Goal: Task Accomplishment & Management: Manage account settings

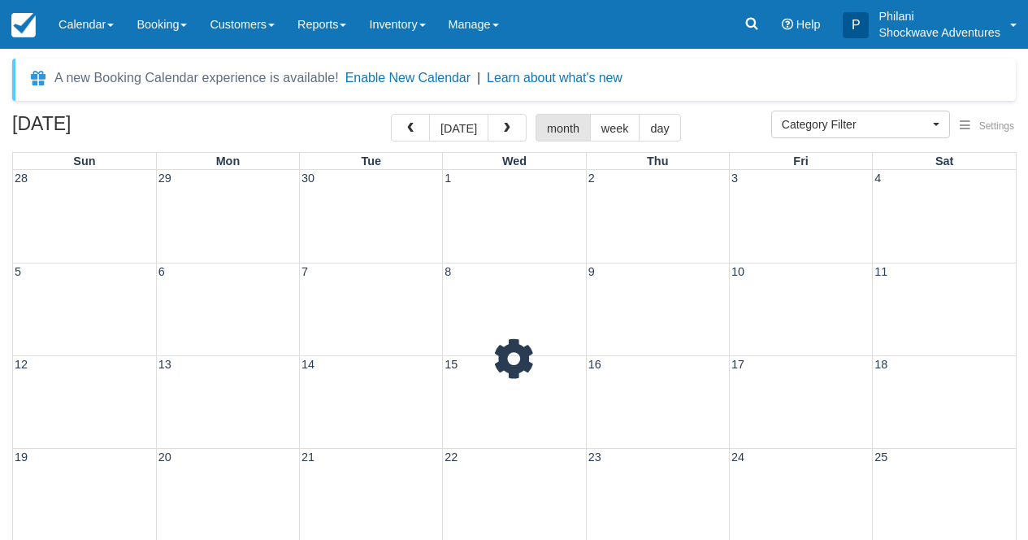
select select
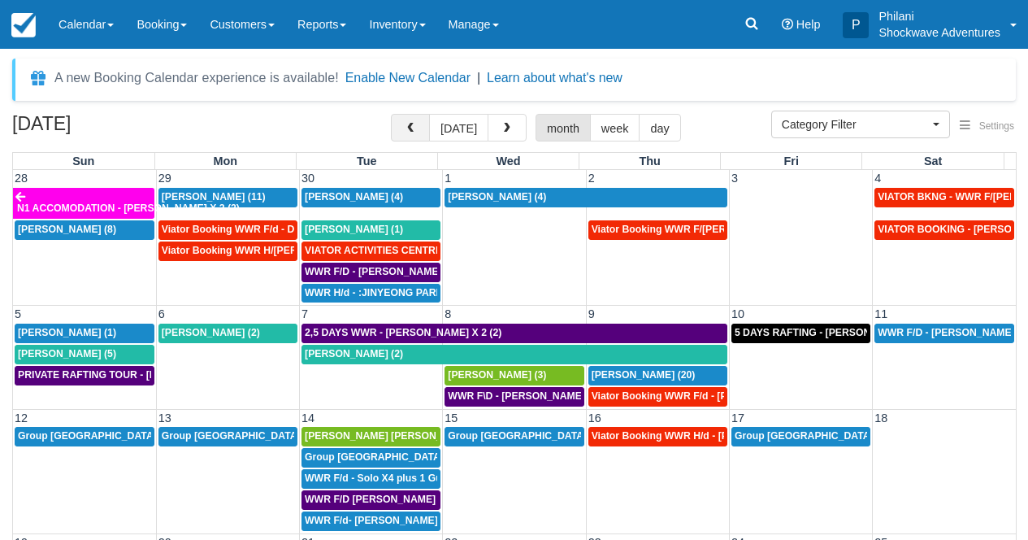
click at [416, 128] on span "button" at bounding box center [410, 128] width 11 height 11
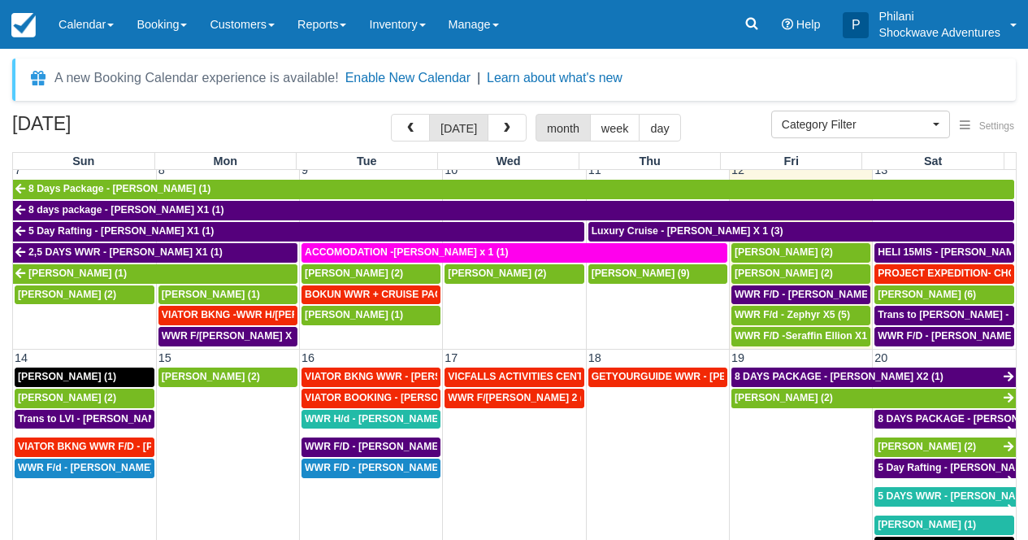
scroll to position [498, 0]
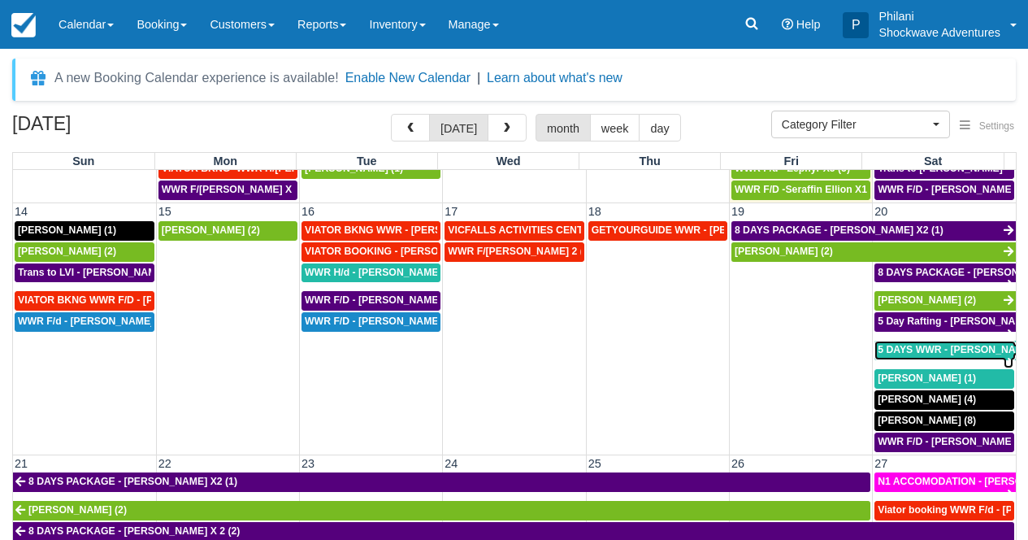
click at [946, 355] on span "5 DAYS WWR - Graeme Edgerton (2)" at bounding box center [963, 349] width 171 height 11
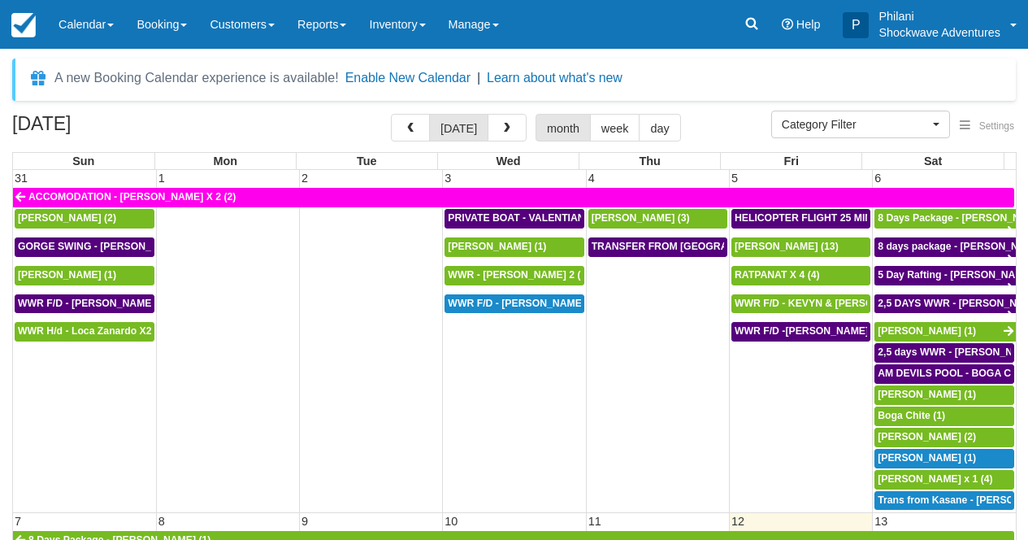
select select
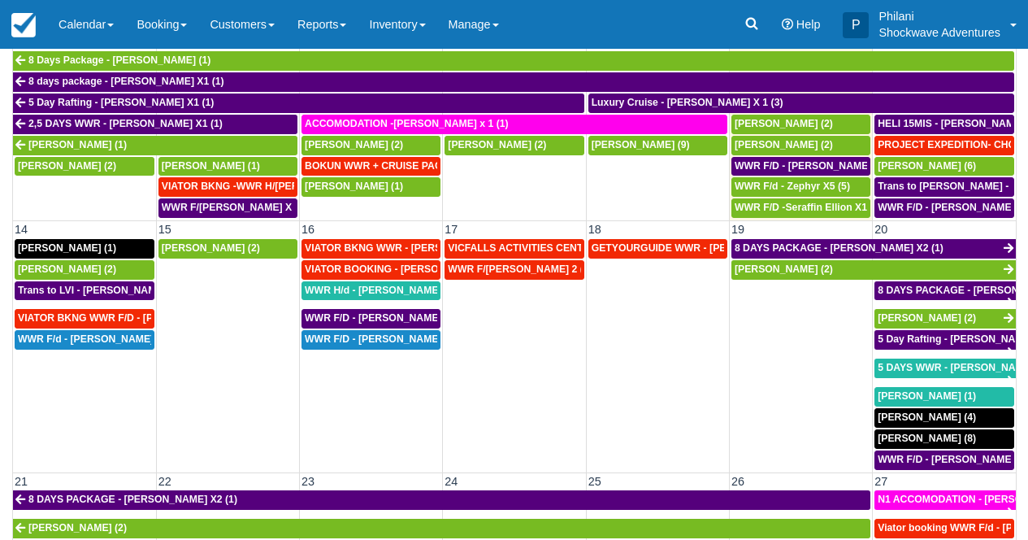
scroll to position [322, 0]
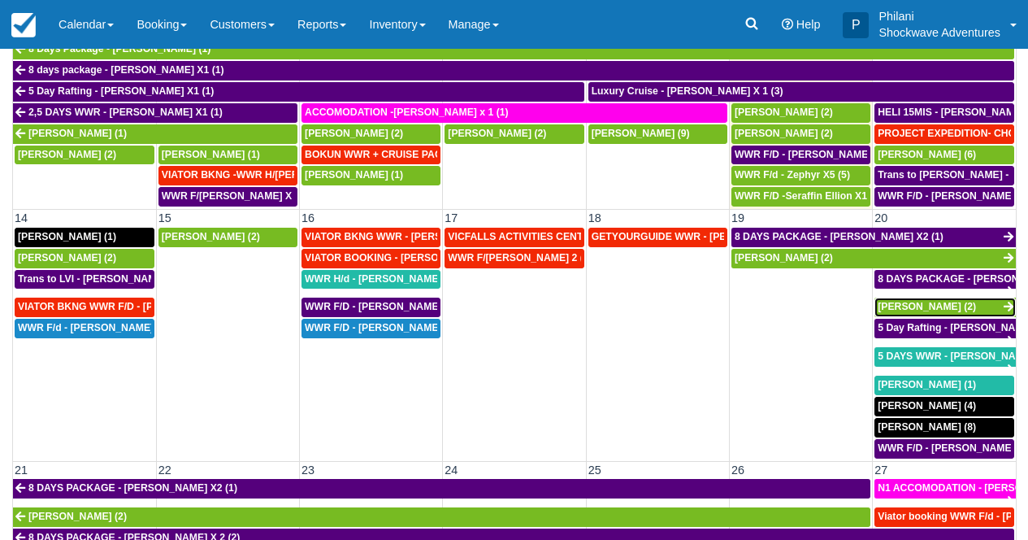
click at [917, 309] on span "[PERSON_NAME] (2)" at bounding box center [927, 306] width 98 height 11
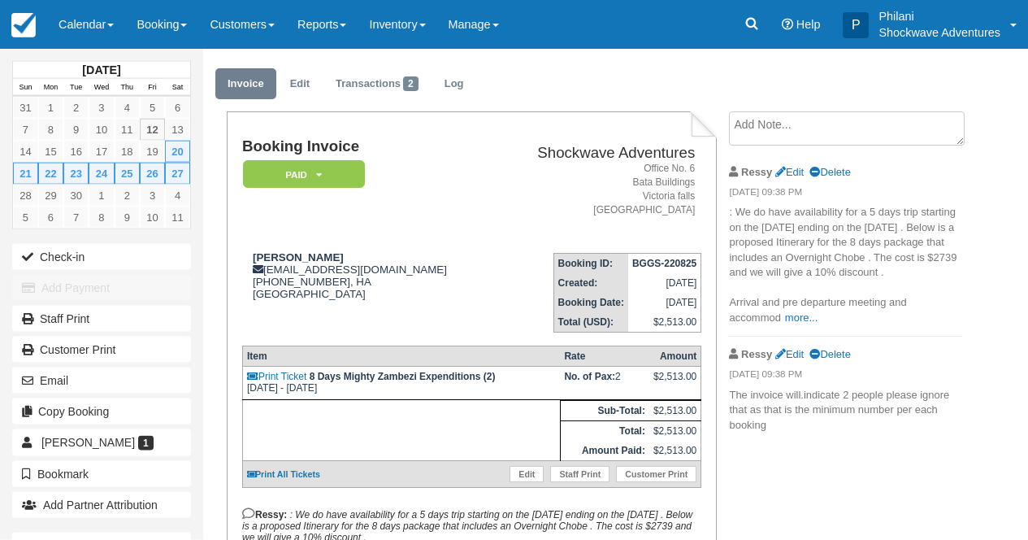
scroll to position [52, 0]
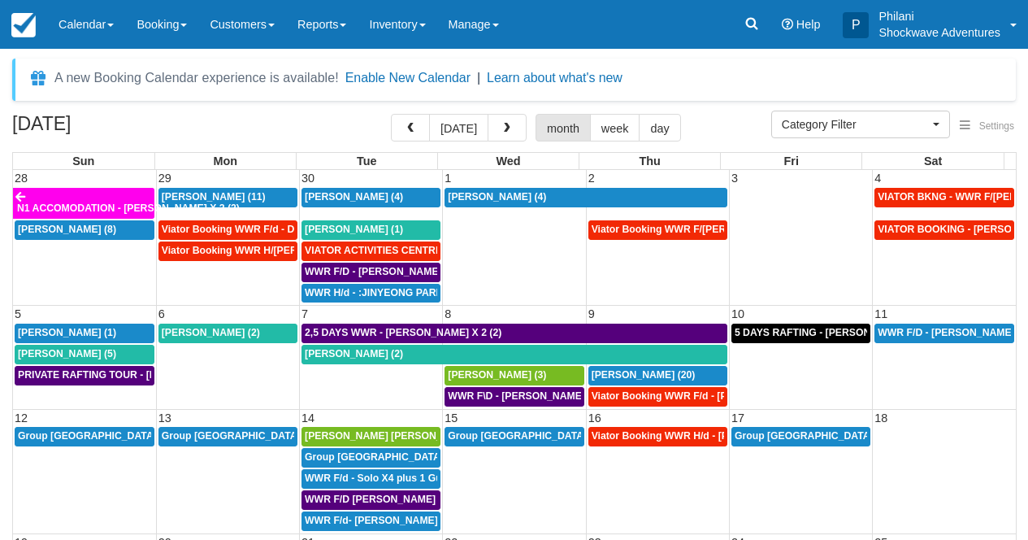
select select
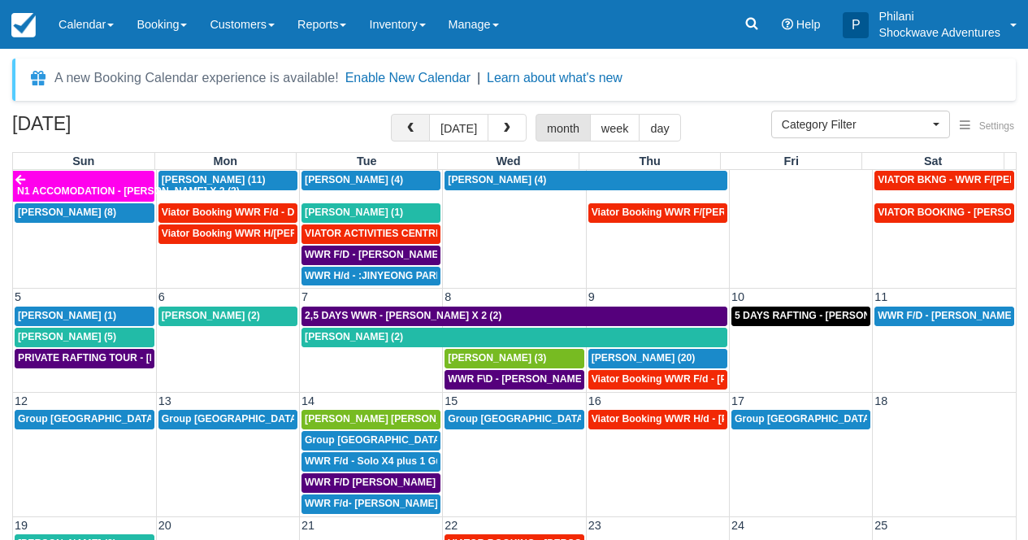
click at [408, 133] on button "button" at bounding box center [410, 128] width 39 height 28
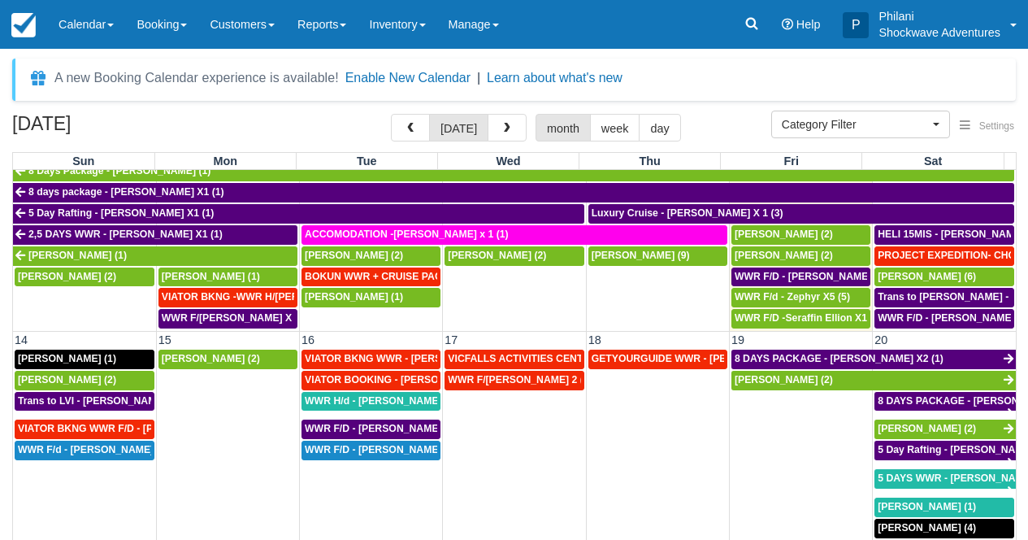
scroll to position [527, 0]
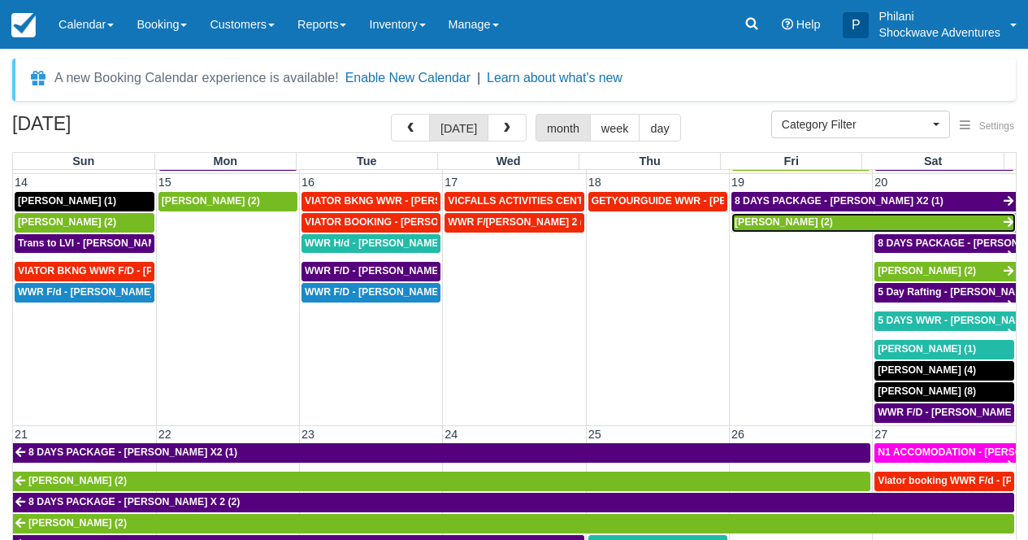
click at [854, 221] on link "[PERSON_NAME] (2)" at bounding box center [874, 223] width 285 height 20
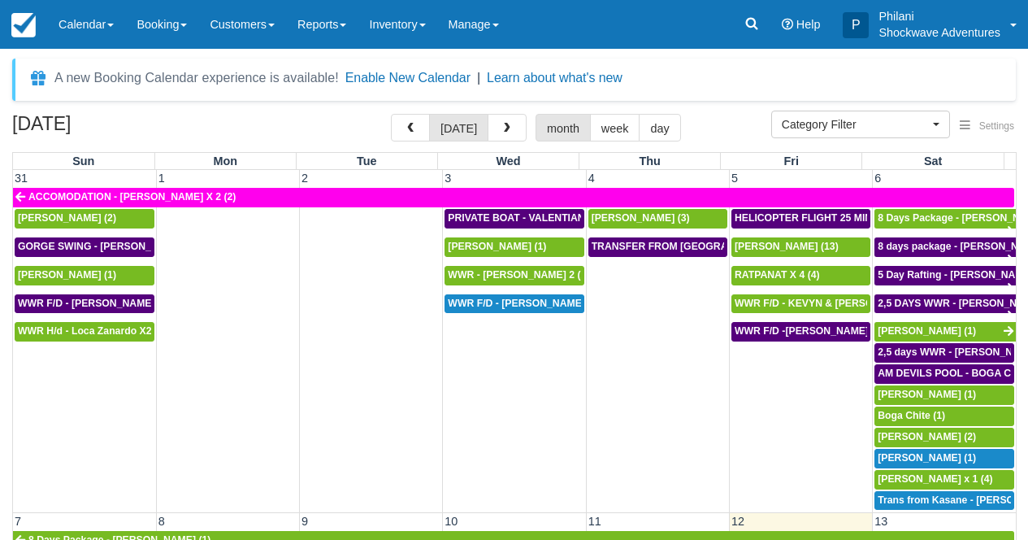
select select
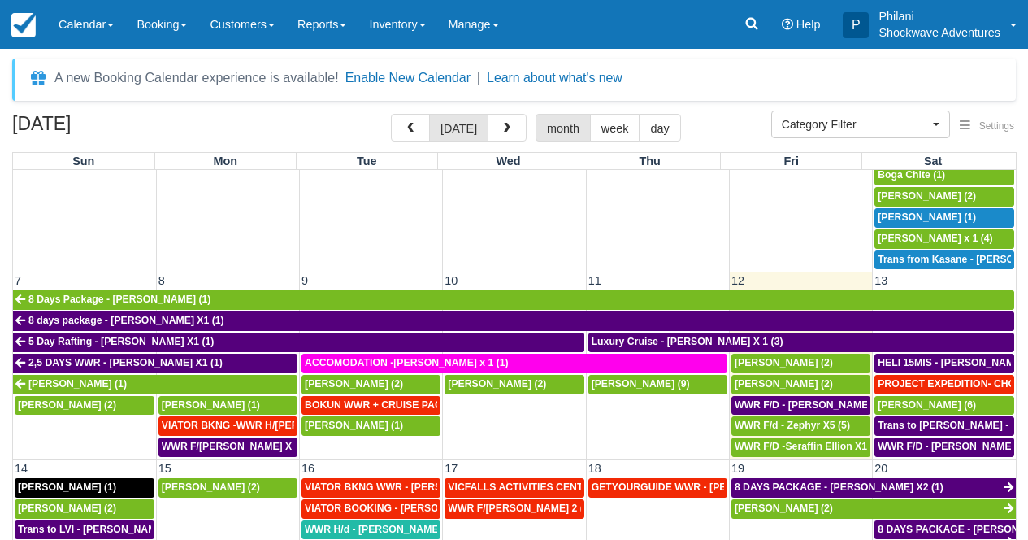
scroll to position [263, 0]
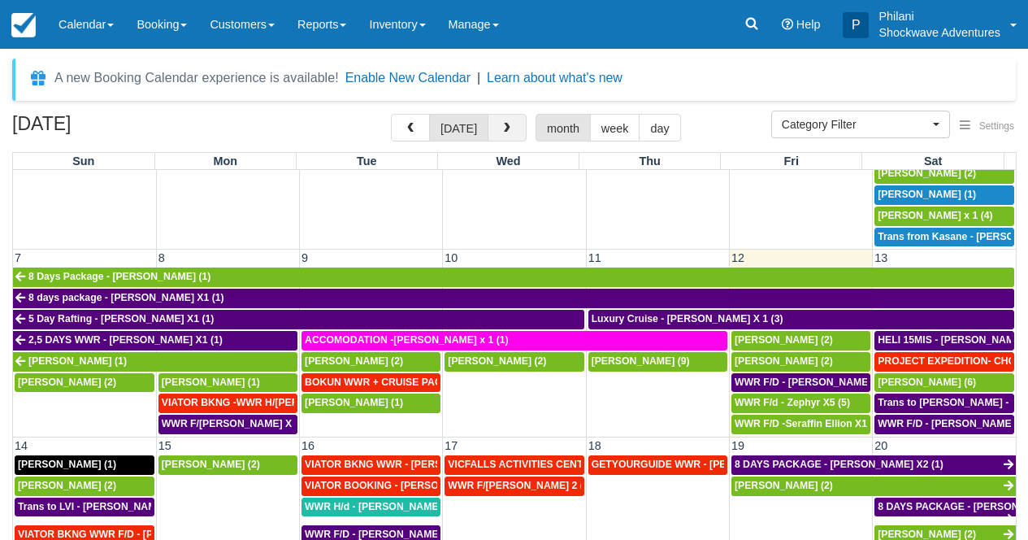
click at [513, 137] on button "button" at bounding box center [507, 128] width 39 height 28
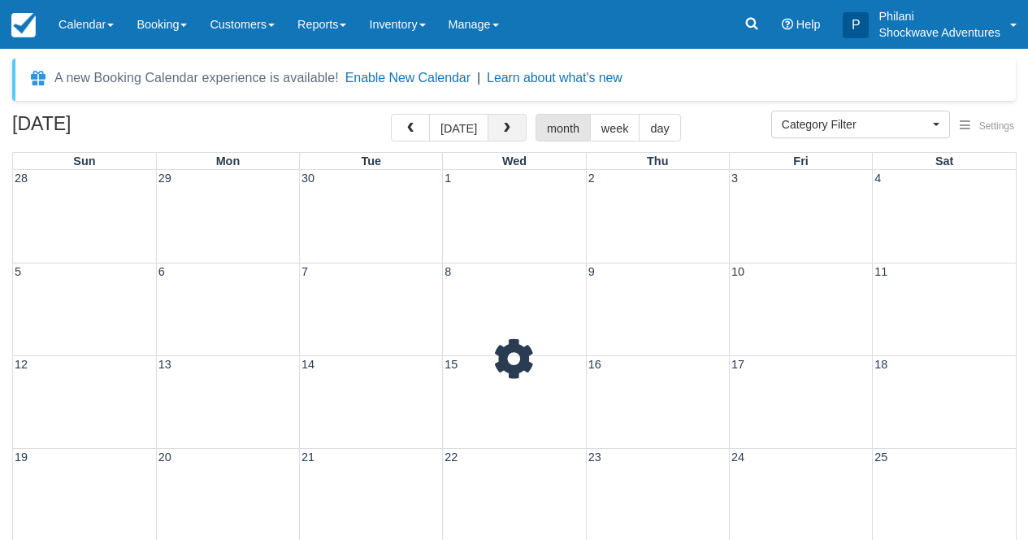
click at [513, 137] on button "button" at bounding box center [507, 128] width 39 height 28
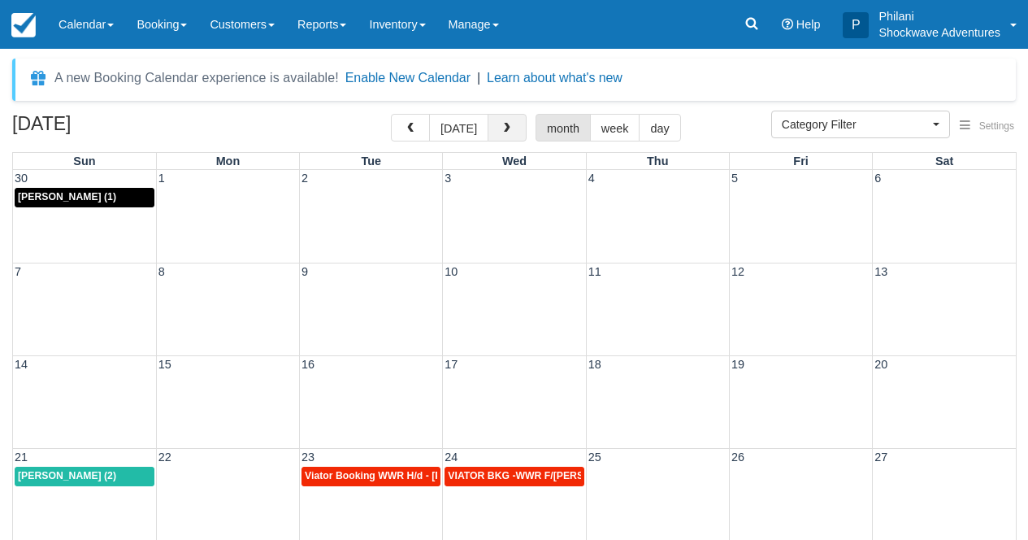
click at [513, 137] on button "button" at bounding box center [507, 128] width 39 height 28
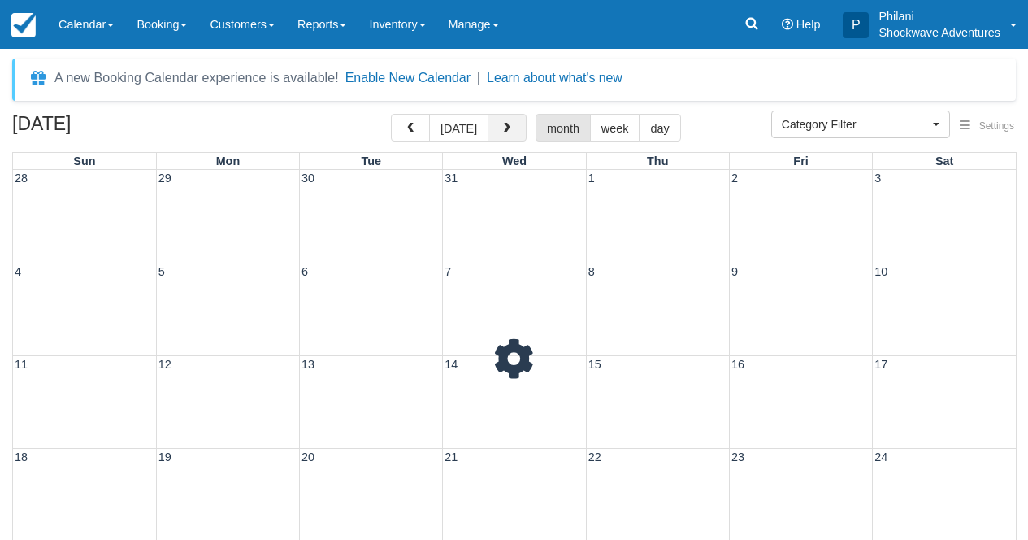
click at [513, 137] on button "button" at bounding box center [507, 128] width 39 height 28
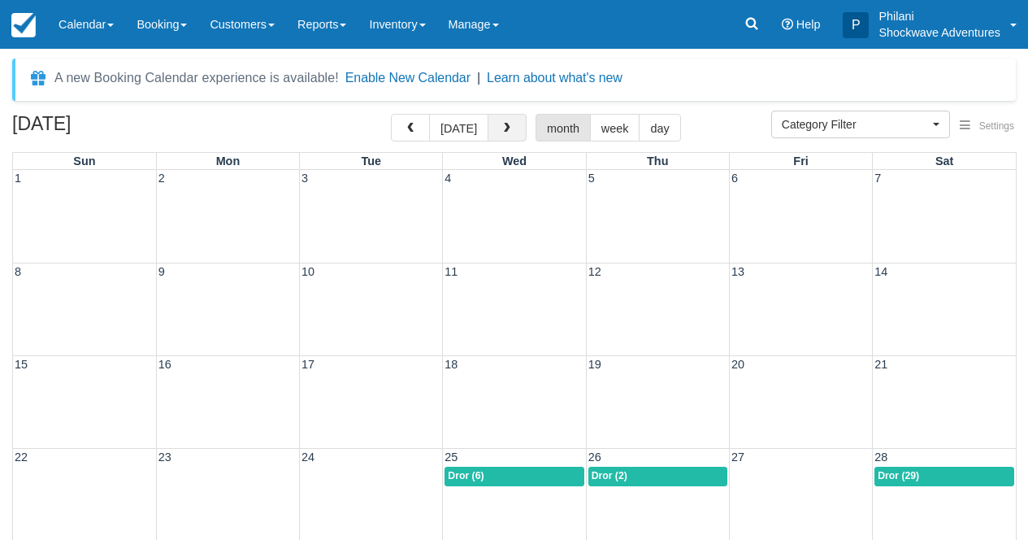
click at [513, 137] on button "button" at bounding box center [507, 128] width 39 height 28
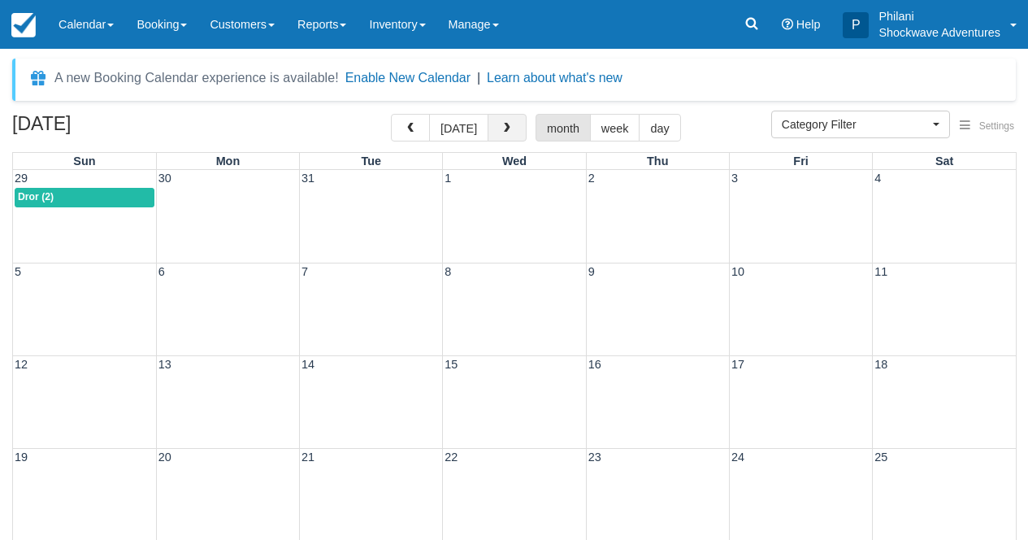
click at [507, 133] on span "button" at bounding box center [507, 128] width 11 height 11
click at [513, 133] on span "button" at bounding box center [507, 128] width 11 height 11
click at [510, 133] on span "button" at bounding box center [507, 128] width 11 height 11
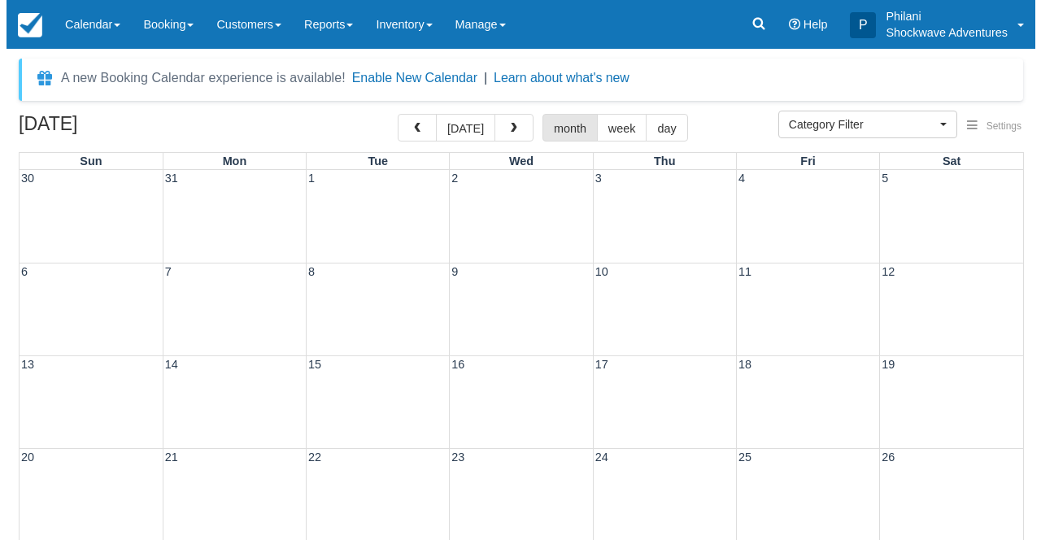
scroll to position [194, 0]
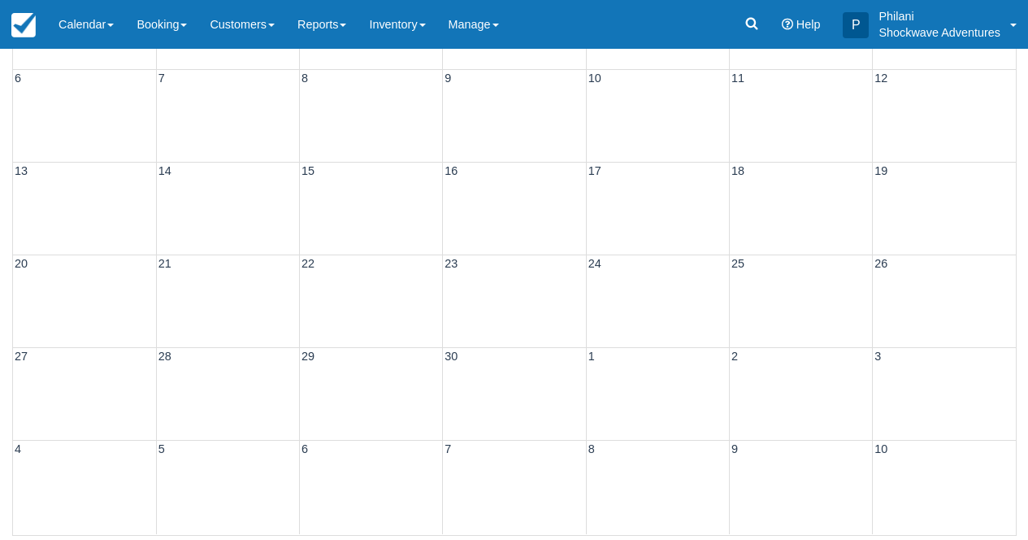
click at [742, 333] on div "20 21 22 23 24 25 26" at bounding box center [514, 300] width 1003 height 93
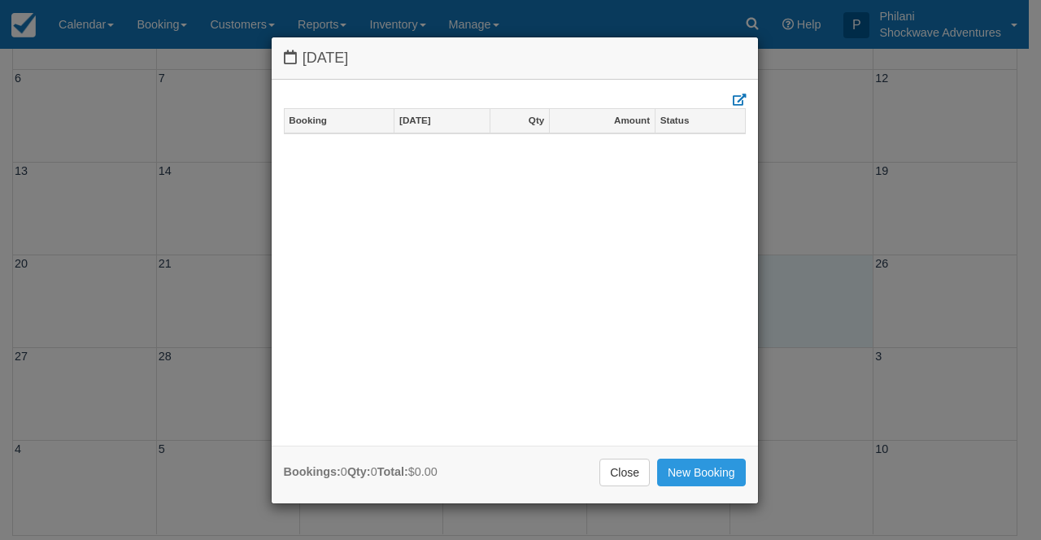
click at [813, 81] on div "Friday September 25 2026 Booking Sep 25 Qty Amount Status Bookings: 0 Qty: 0 To…" at bounding box center [520, 270] width 1041 height 540
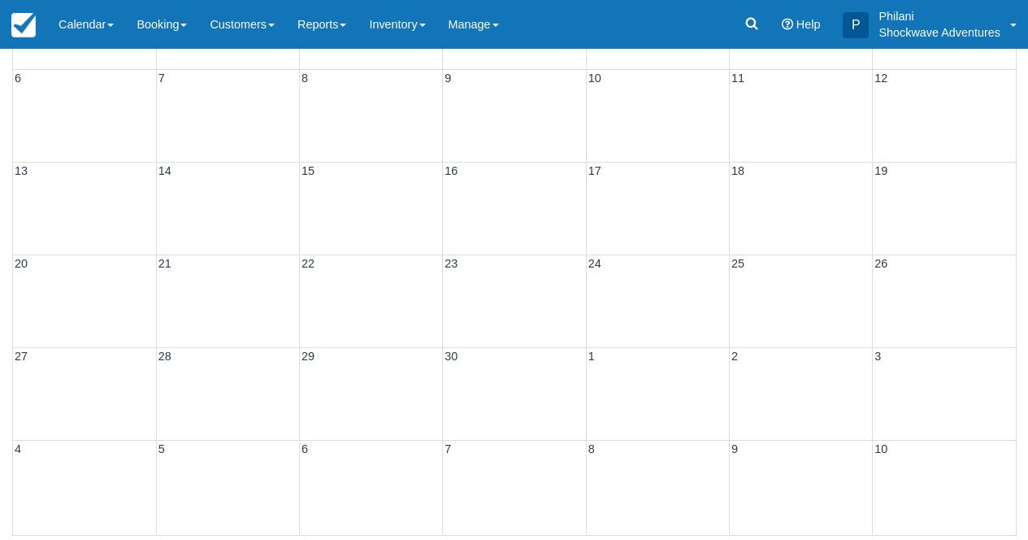
click at [792, 220] on div "13 14 15 16 17 18 19" at bounding box center [514, 208] width 1003 height 93
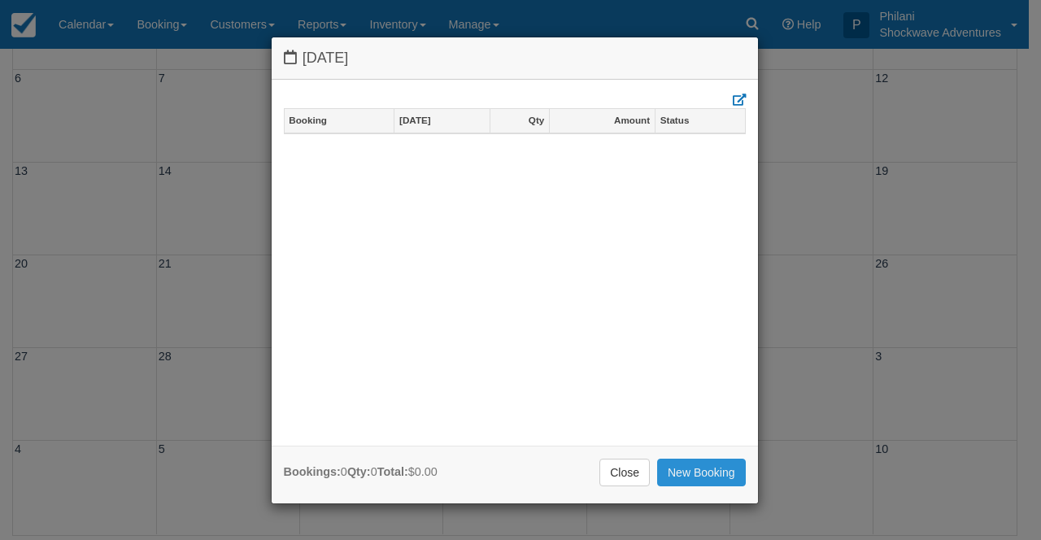
click at [707, 481] on link "New Booking" at bounding box center [701, 473] width 89 height 28
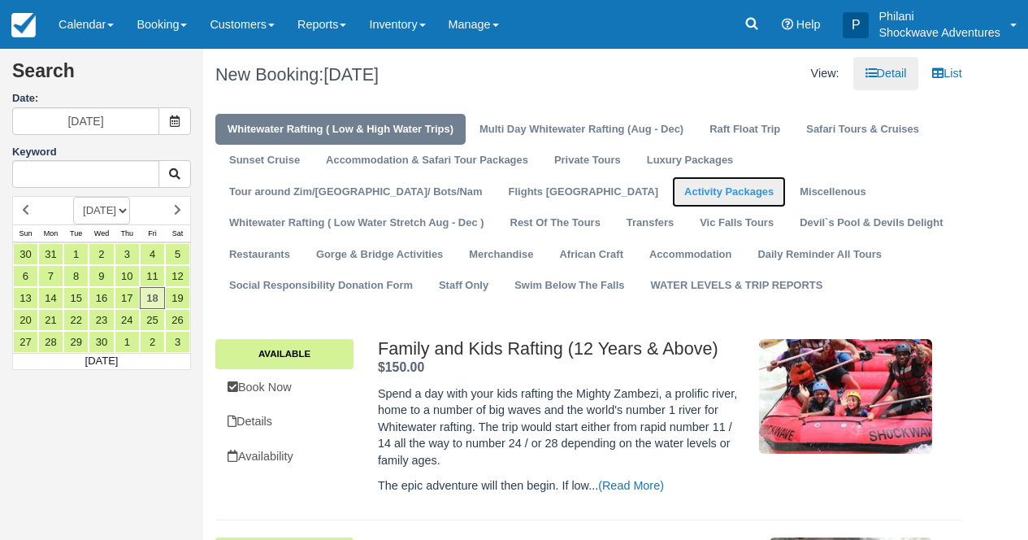
click at [672, 189] on link "Activity Packages" at bounding box center [729, 192] width 114 height 32
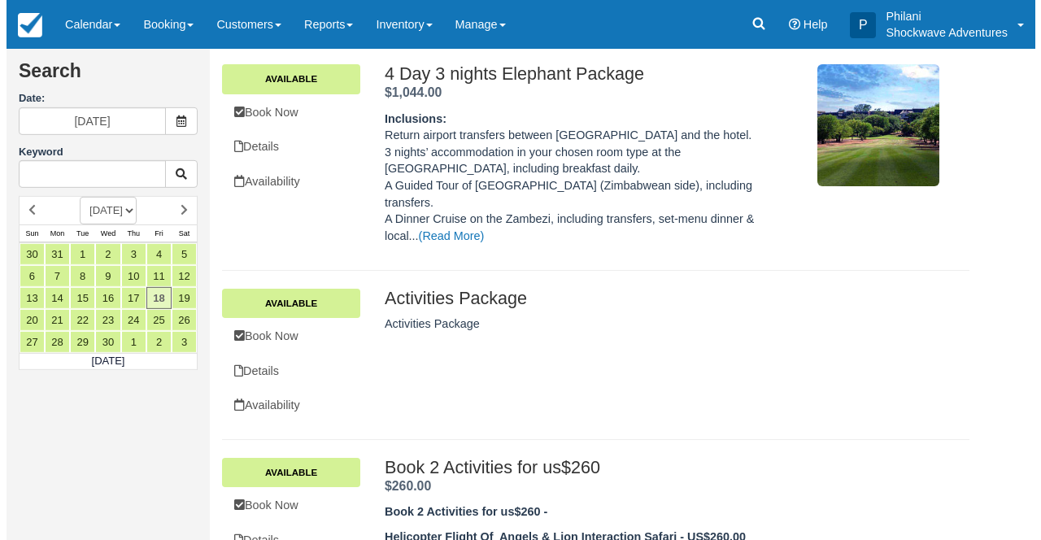
scroll to position [364, 0]
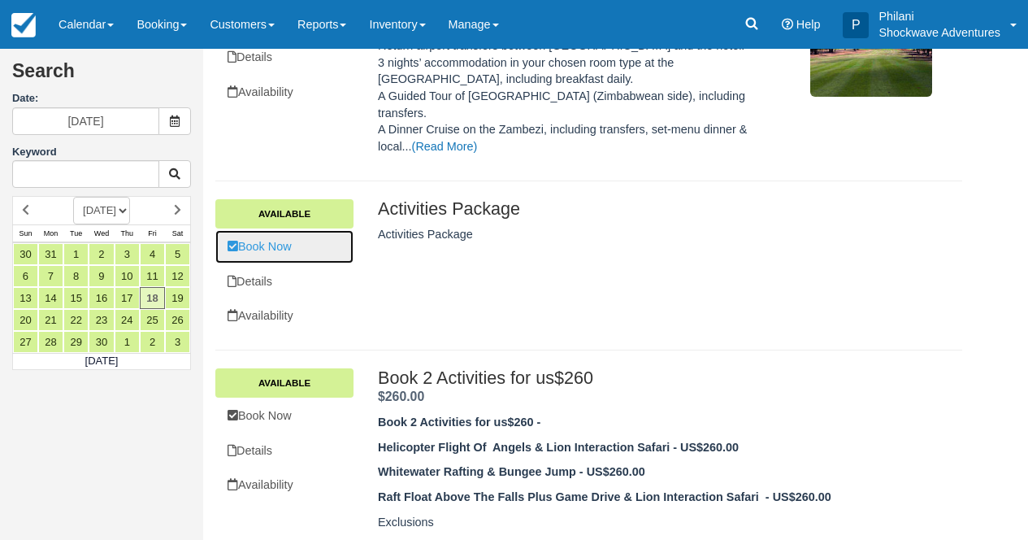
click at [297, 230] on link "Book Now" at bounding box center [284, 246] width 138 height 33
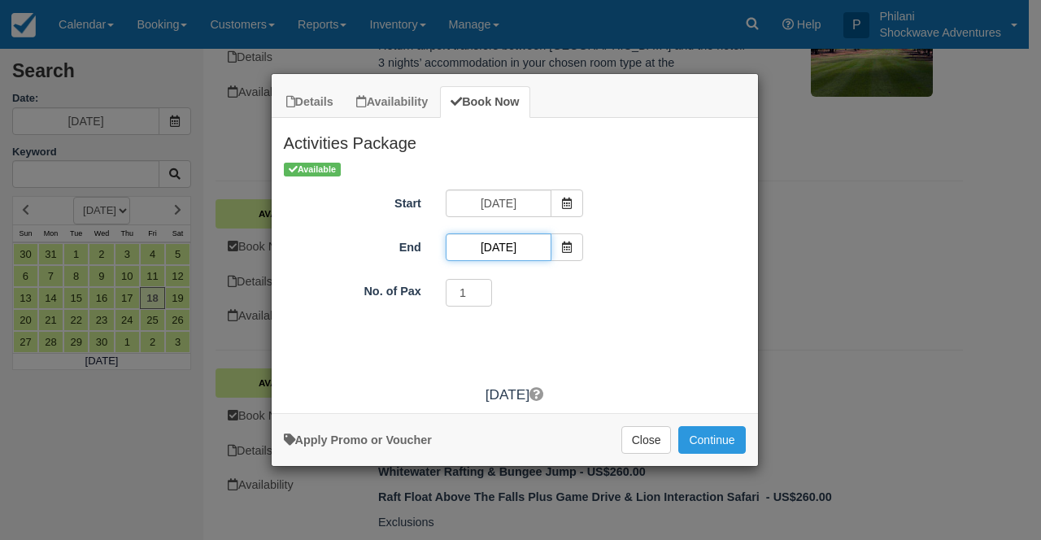
click at [507, 246] on input "09/18/26" at bounding box center [499, 247] width 106 height 28
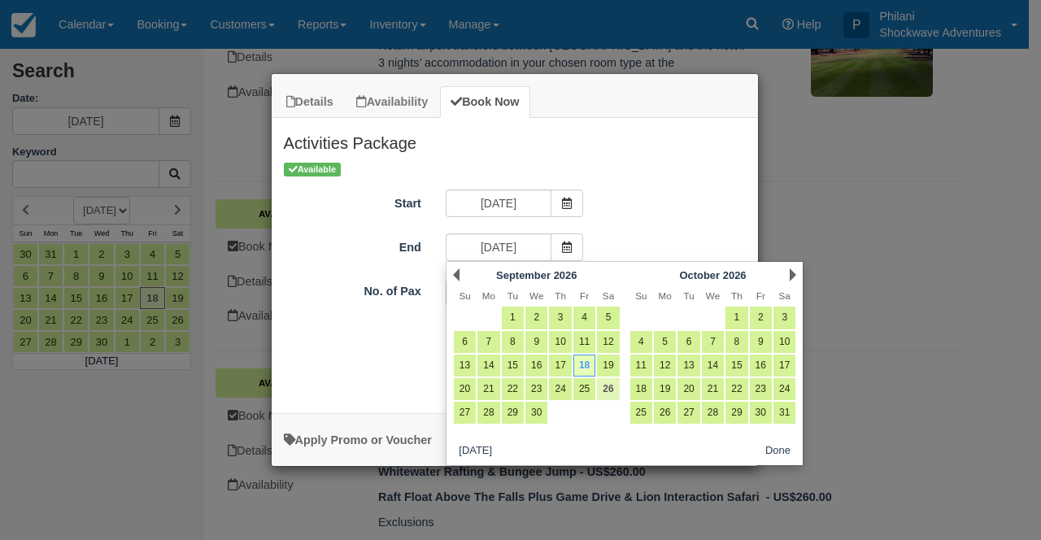
click at [606, 394] on link "26" at bounding box center [608, 389] width 22 height 22
type input "09/26/26"
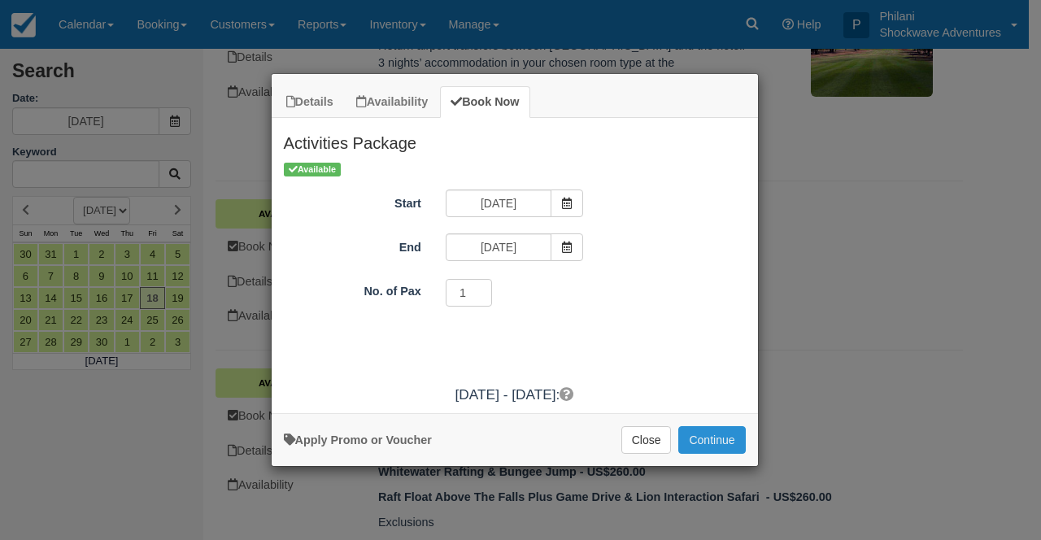
click at [724, 441] on button "Continue" at bounding box center [711, 440] width 67 height 28
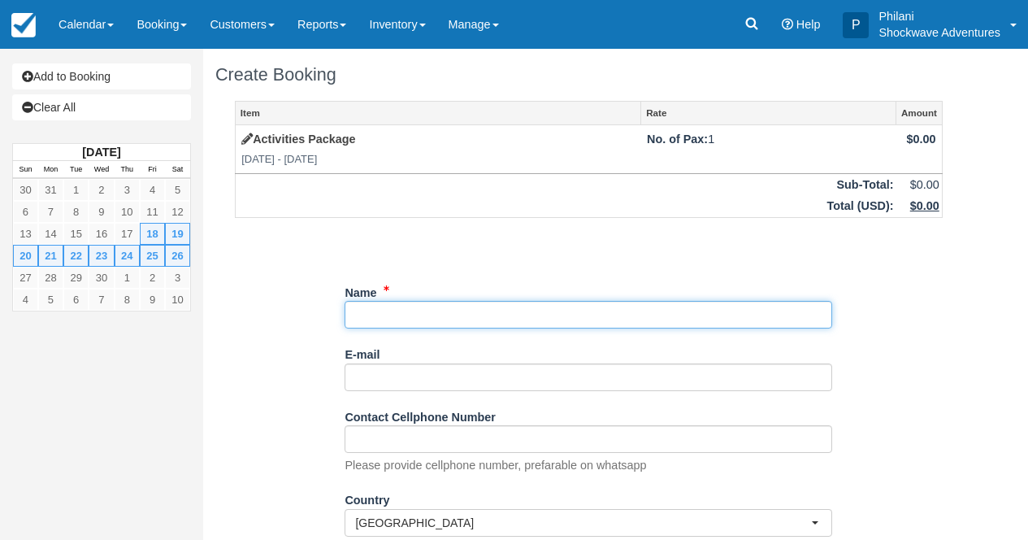
click at [385, 316] on input "Name" at bounding box center [589, 315] width 488 height 28
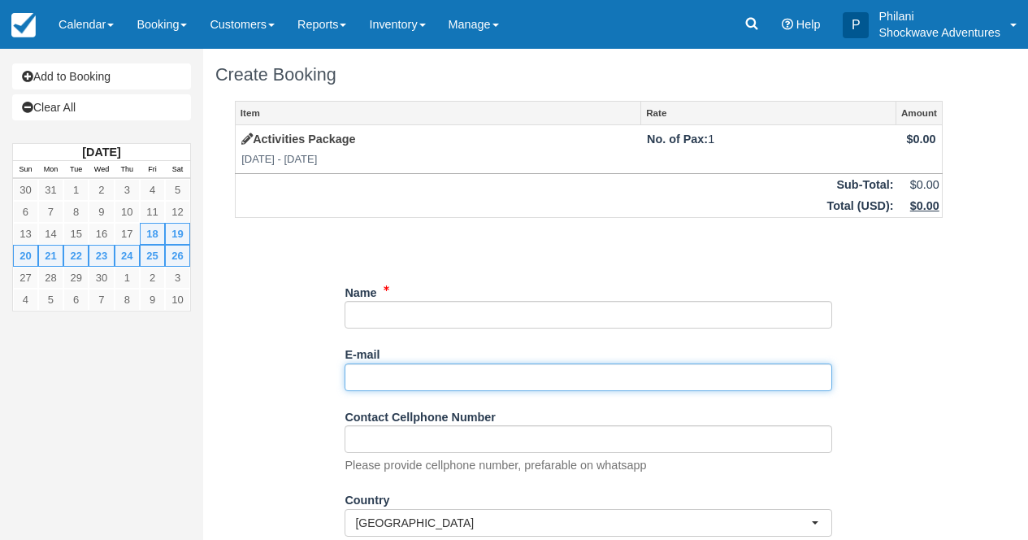
click at [373, 385] on input "E-mail" at bounding box center [589, 377] width 488 height 28
paste input "[EMAIL_ADDRESS][DOMAIN_NAME]"
type input "[EMAIL_ADDRESS][DOMAIN_NAME]"
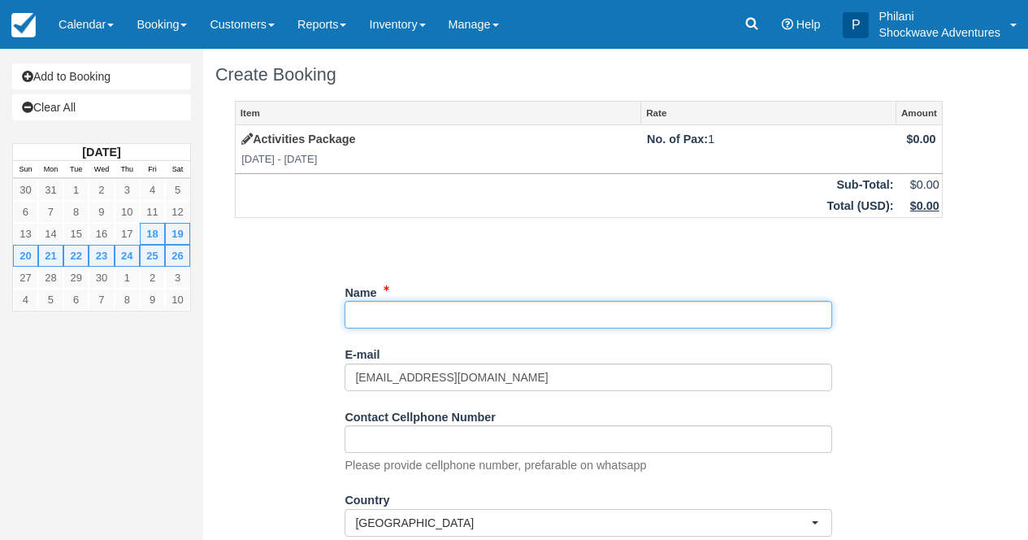
click at [366, 316] on input "Name" at bounding box center [589, 315] width 488 height 28
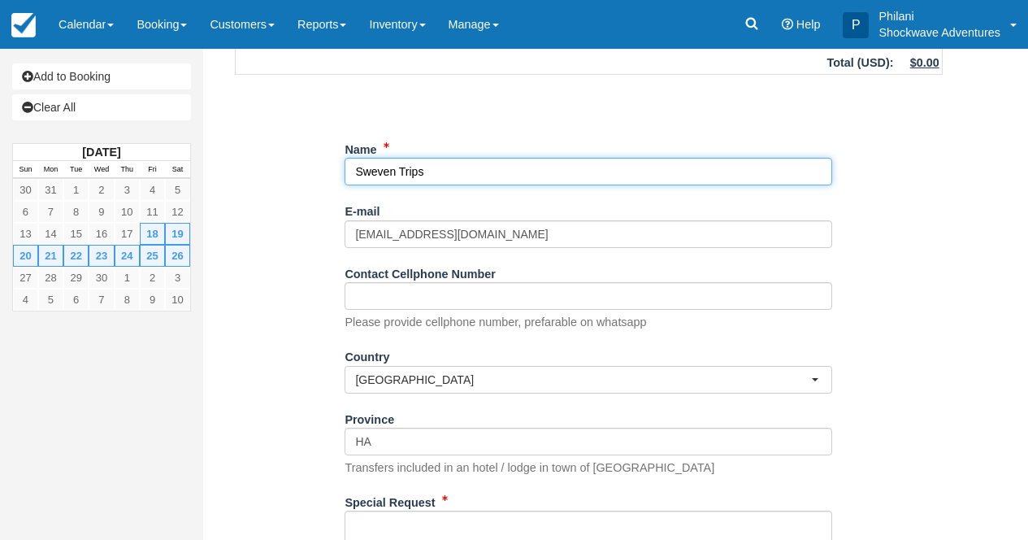
scroll to position [273, 0]
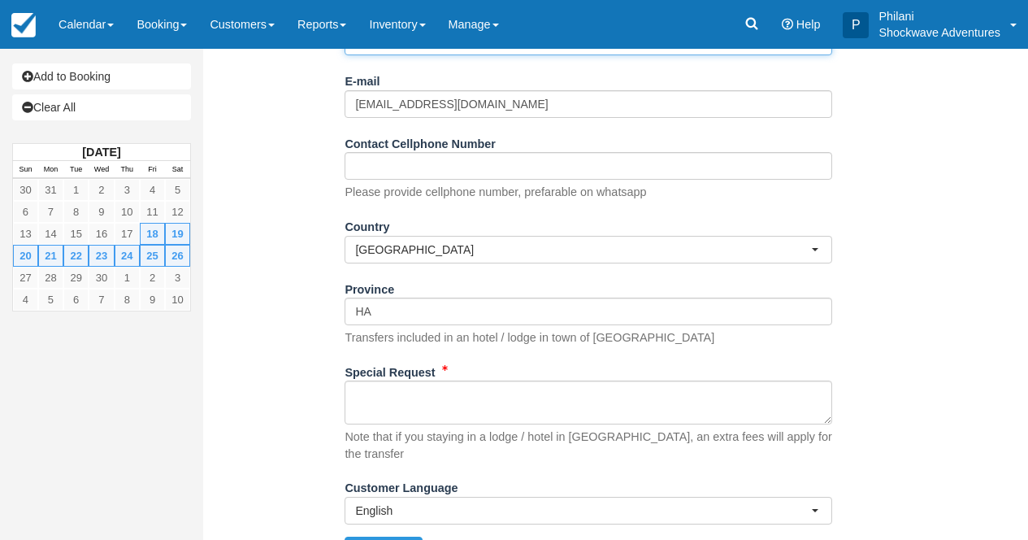
type input "Sweven Trips"
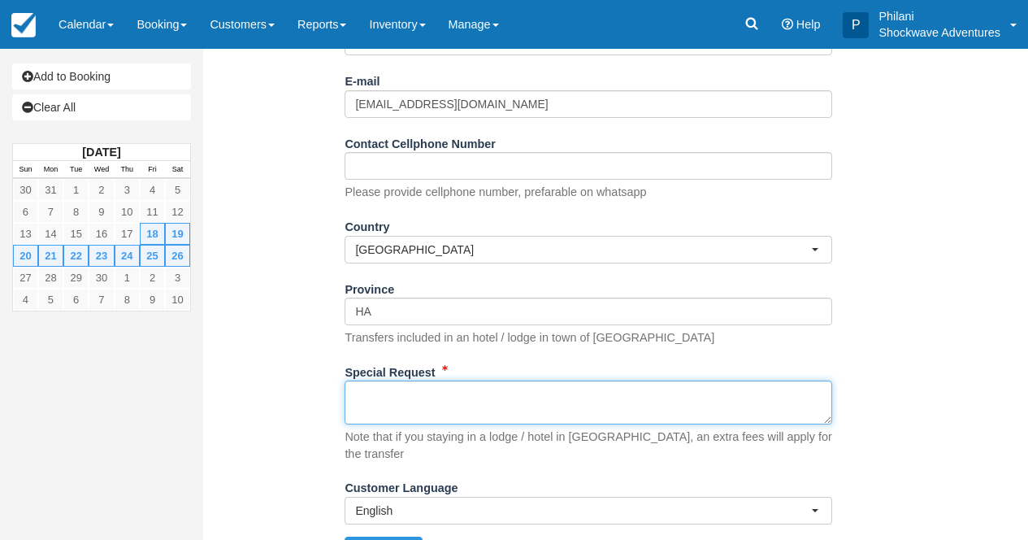
click at [407, 401] on textarea "Special Request" at bounding box center [589, 402] width 488 height 44
paste textarea "DATES : [DATE] Email : [EMAIL_ADDRESS][DOMAIN_NAME] Contact WhatsApp : [PHONE_N…"
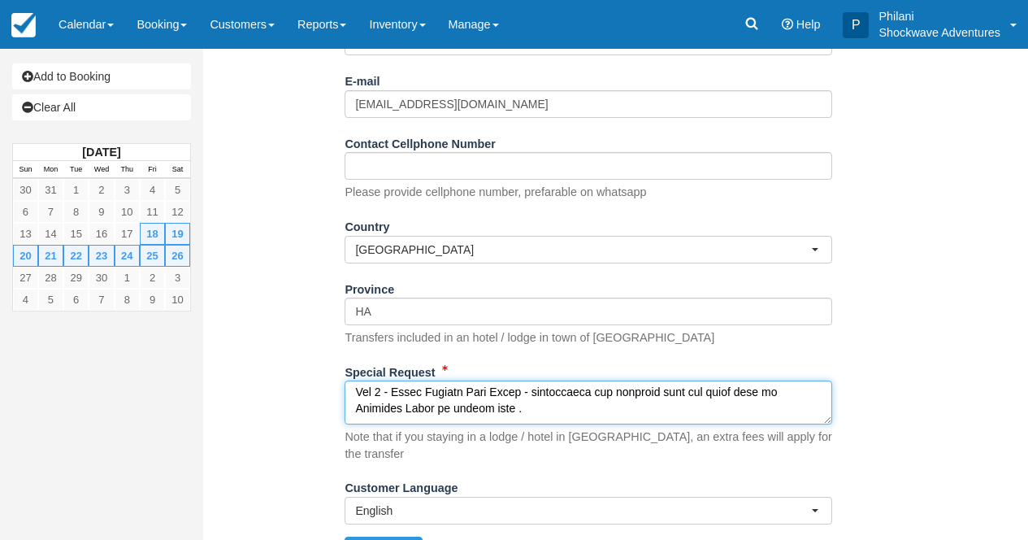
scroll to position [301, 0]
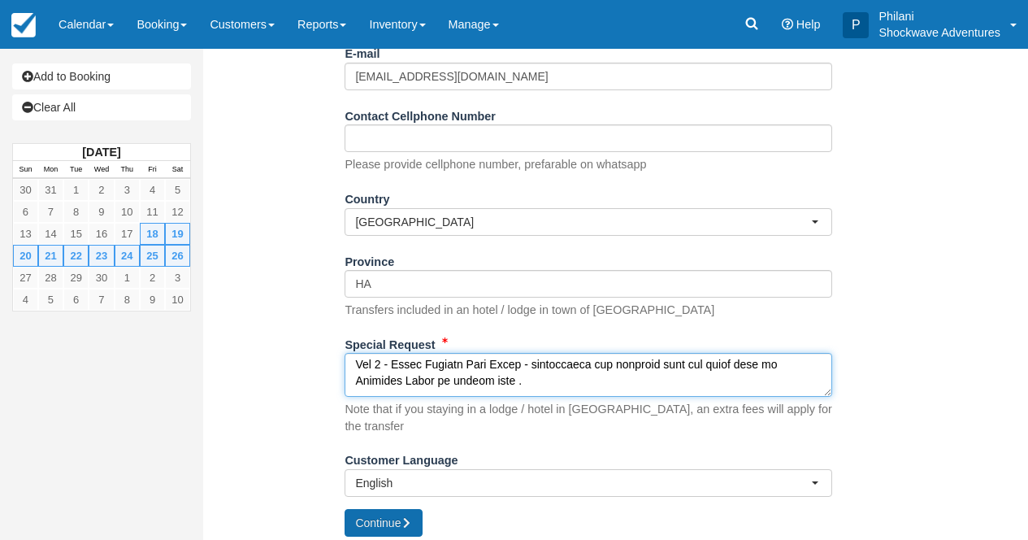
type textarea "DATES : [DATE] Email : [EMAIL_ADDRESS][DOMAIN_NAME] Contact WhatsApp : [PHONE_N…"
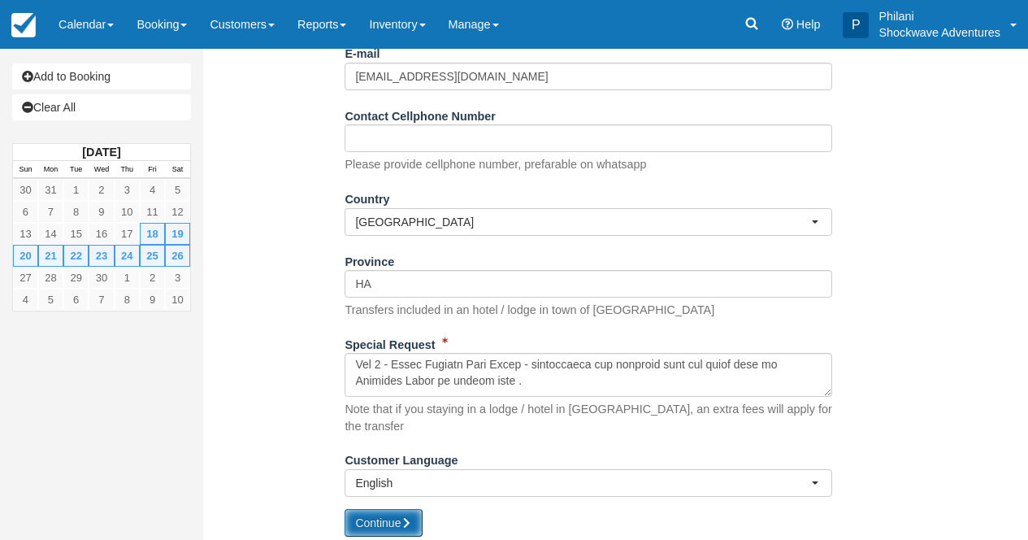
click at [398, 519] on button "Continue" at bounding box center [384, 523] width 78 height 28
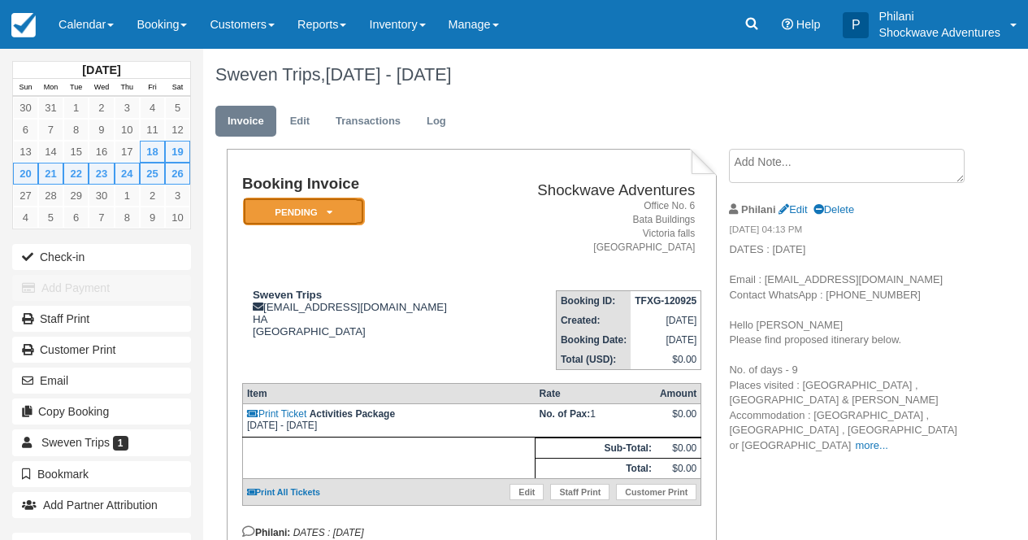
click at [332, 207] on em "Pending" at bounding box center [304, 212] width 122 height 28
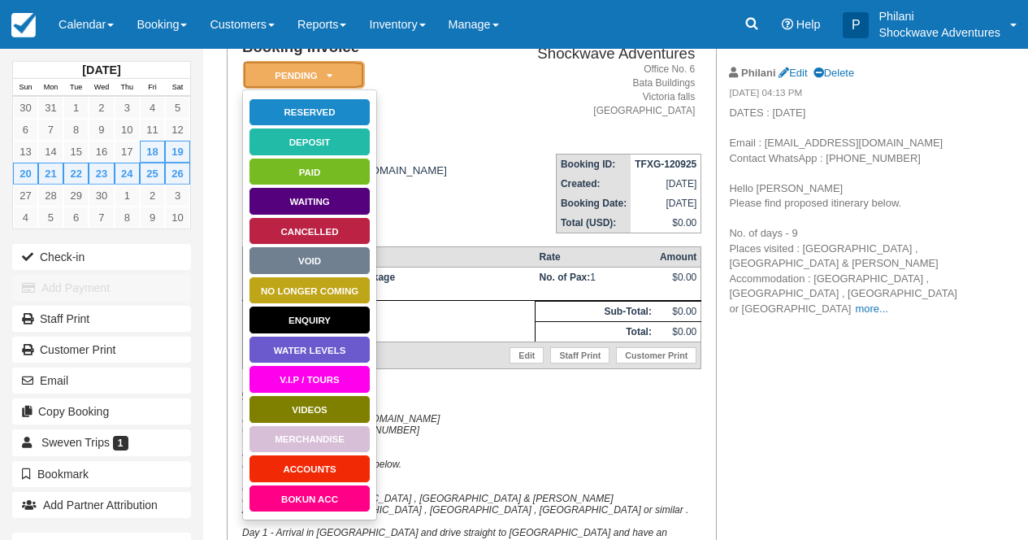
scroll to position [130, 0]
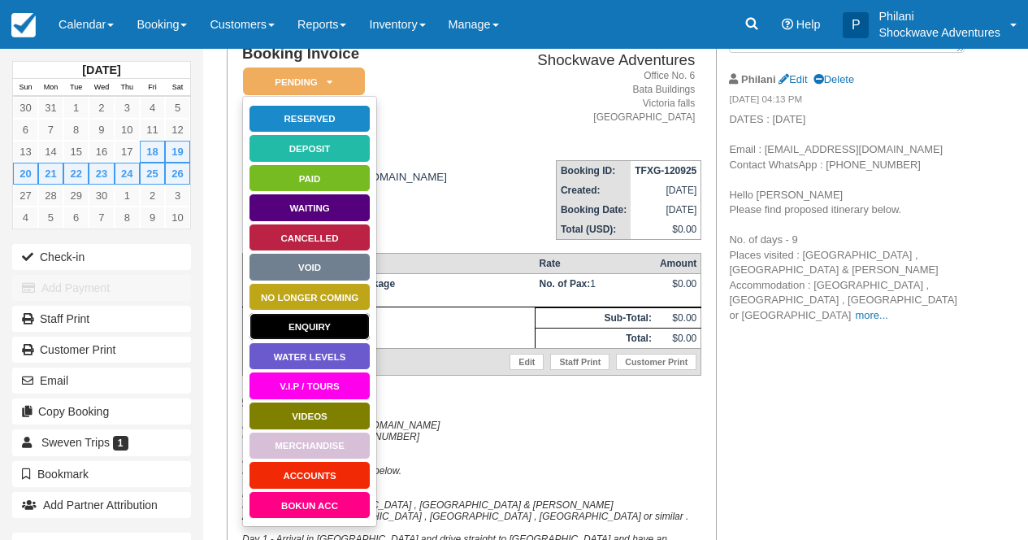
click at [322, 329] on link "Enquiry" at bounding box center [310, 326] width 122 height 28
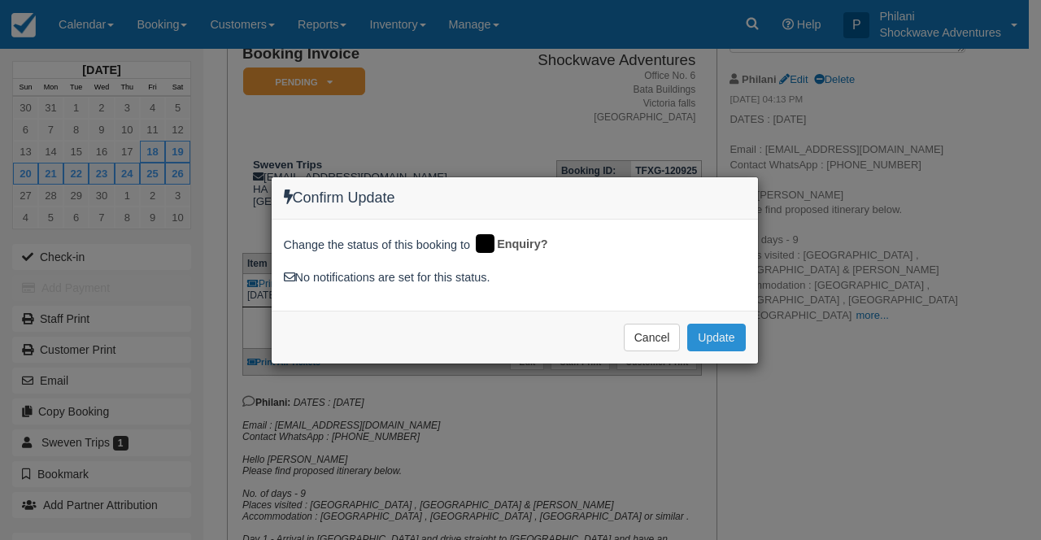
click at [695, 336] on button "Update" at bounding box center [716, 338] width 58 height 28
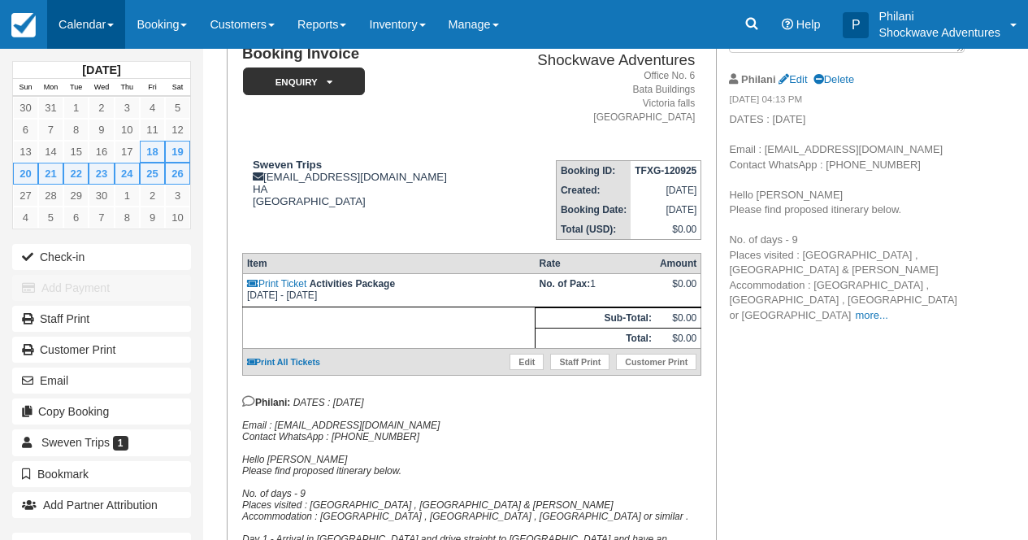
click at [92, 25] on link "Calendar" at bounding box center [86, 24] width 78 height 49
click at [105, 29] on link "Calendar" at bounding box center [86, 24] width 78 height 49
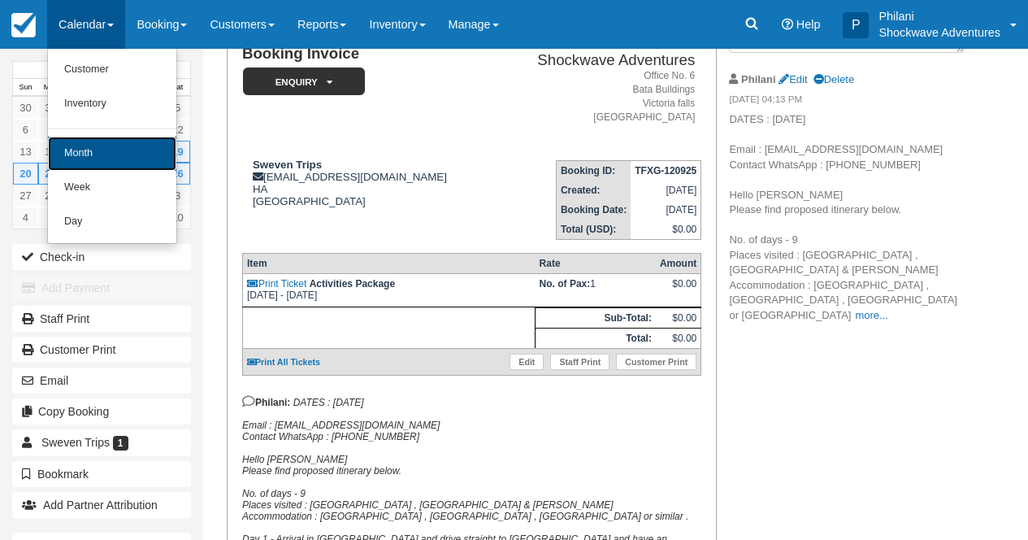
click at [107, 156] on link "Month" at bounding box center [112, 154] width 128 height 34
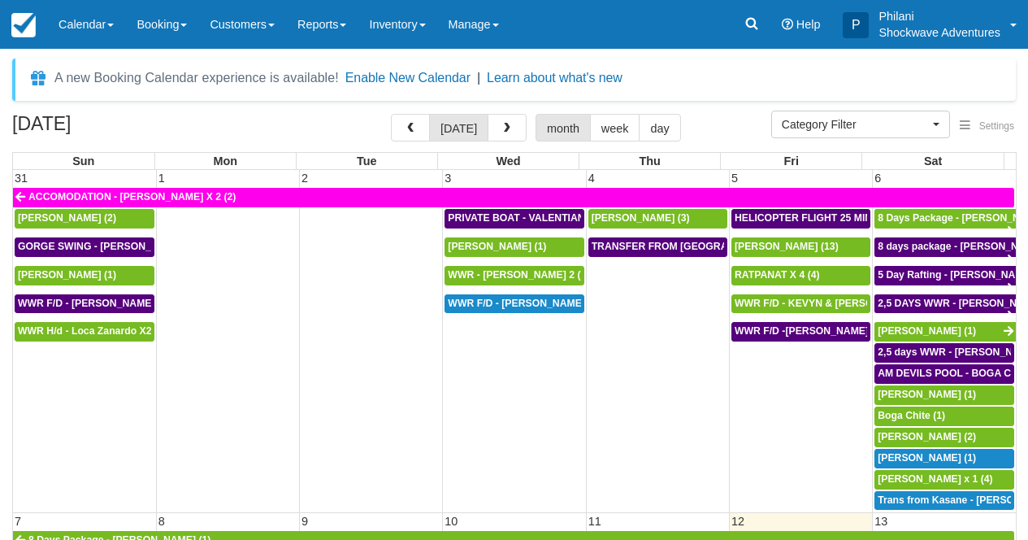
select select
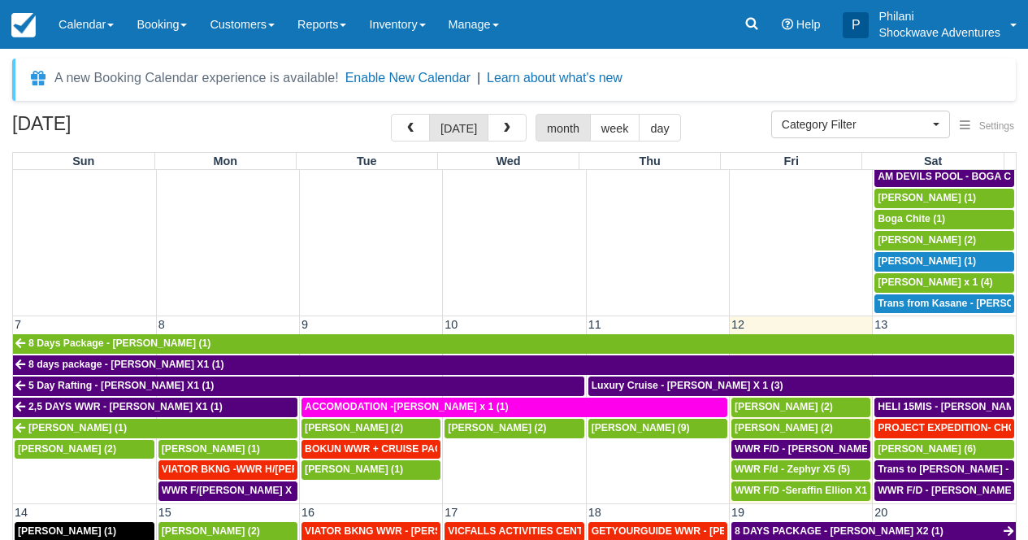
scroll to position [205, 0]
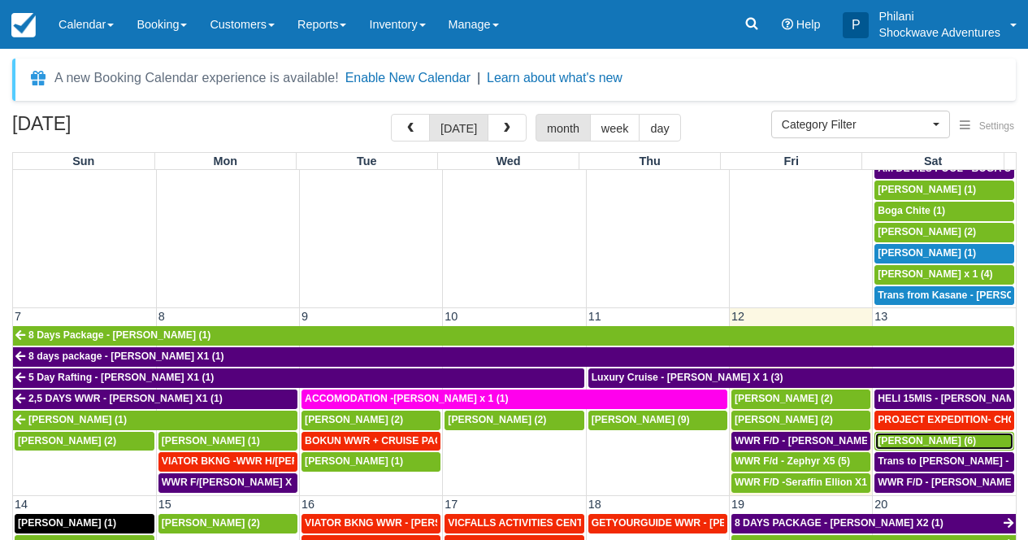
click at [936, 443] on span "[PERSON_NAME] (6)" at bounding box center [927, 440] width 98 height 11
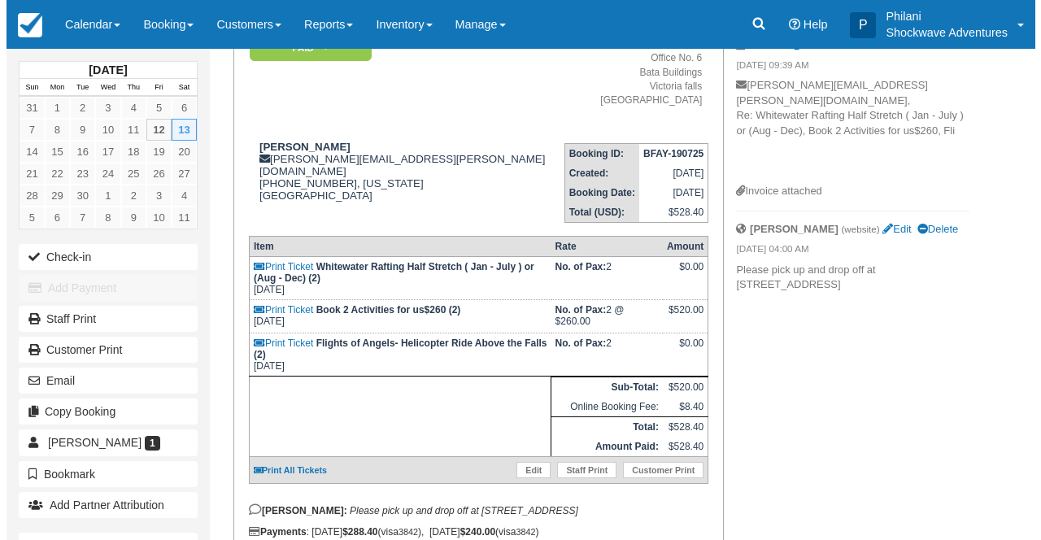
scroll to position [156, 0]
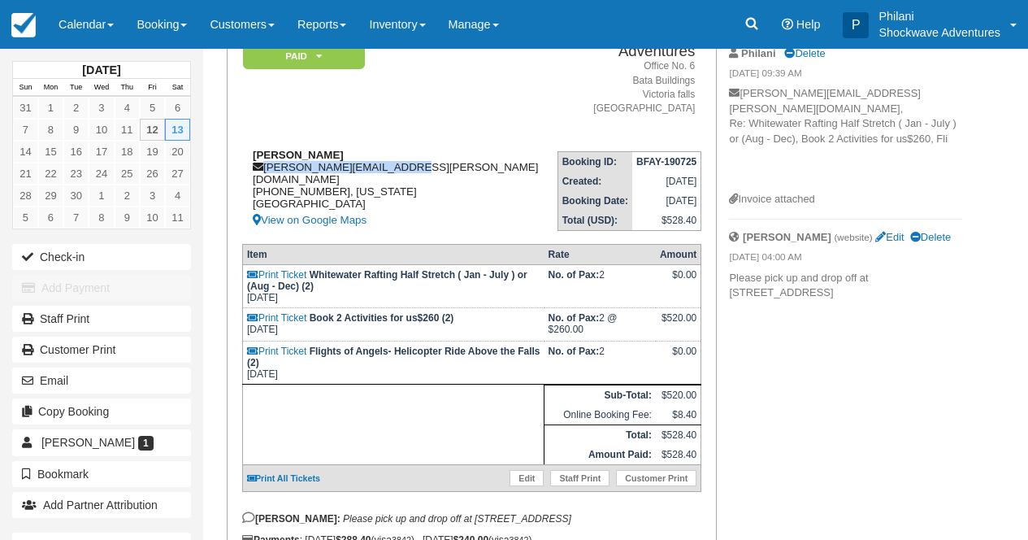
drag, startPoint x: 400, startPoint y: 154, endPoint x: 262, endPoint y: 156, distance: 138.2
click at [262, 156] on div "[PERSON_NAME] [PERSON_NAME][EMAIL_ADDRESS][PERSON_NAME][DOMAIN_NAME] [PHONE_NUM…" at bounding box center [394, 189] width 305 height 81
copy div "[PERSON_NAME][EMAIL_ADDRESS][PERSON_NAME][DOMAIN_NAME]"
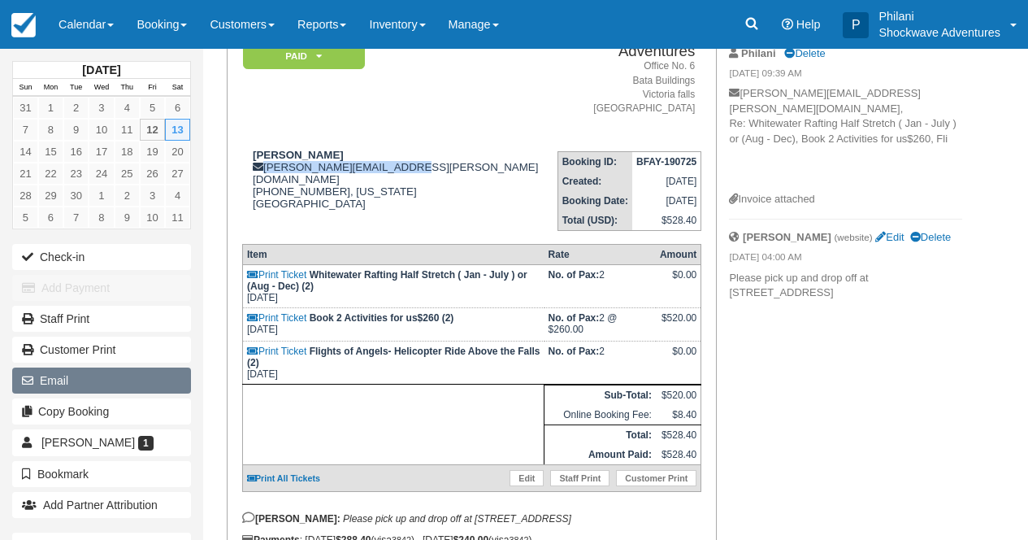
click at [65, 385] on button "Email" at bounding box center [101, 380] width 179 height 26
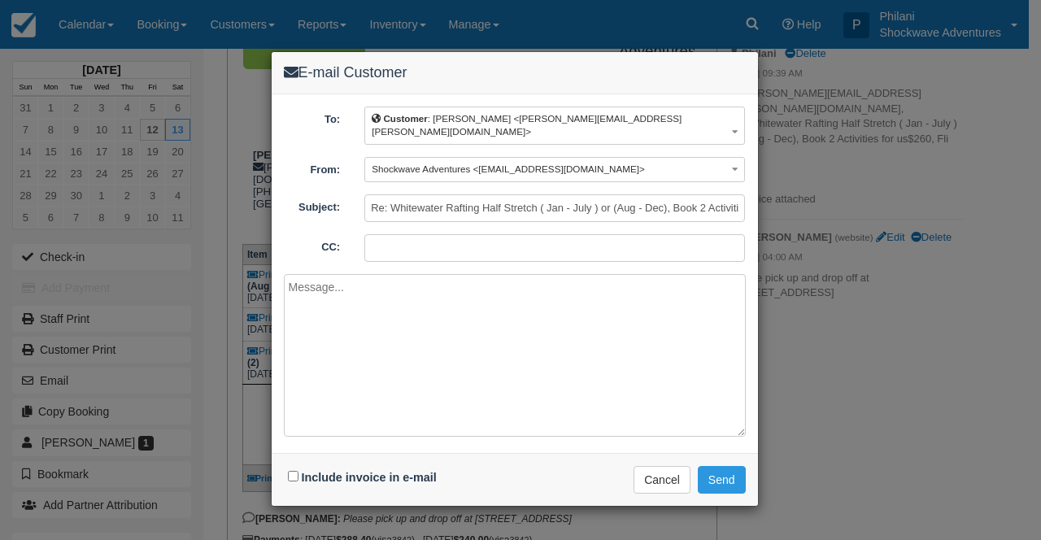
click at [304, 285] on textarea at bounding box center [515, 355] width 462 height 163
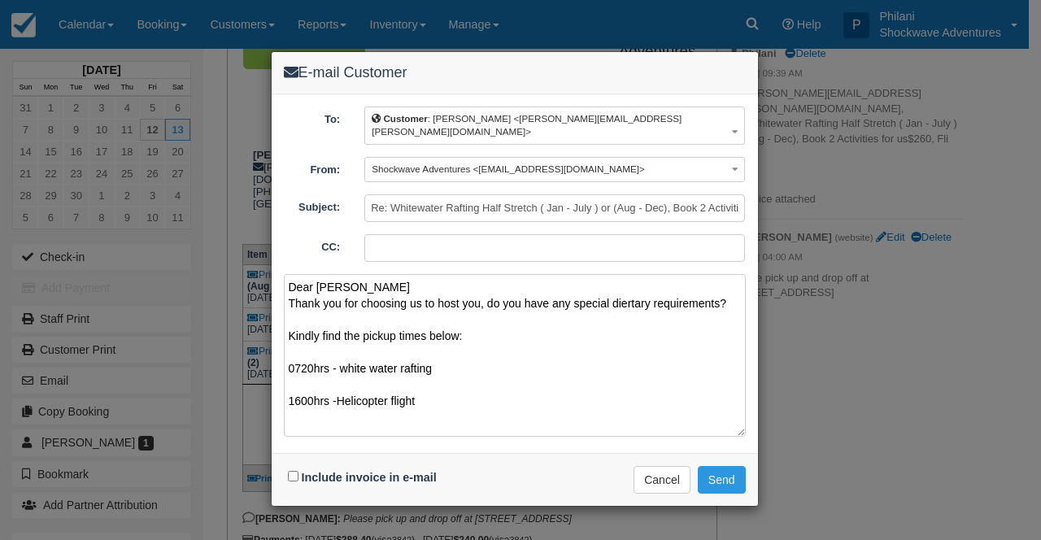
scroll to position [6, 0]
click at [463, 346] on textarea "Dear [PERSON_NAME] Thank you for choosing us to host you, do you have any speci…" at bounding box center [515, 355] width 462 height 163
click at [437, 374] on textarea "Dear [PERSON_NAME] Thank you for choosing us to host you, do you have any speci…" at bounding box center [515, 355] width 462 height 163
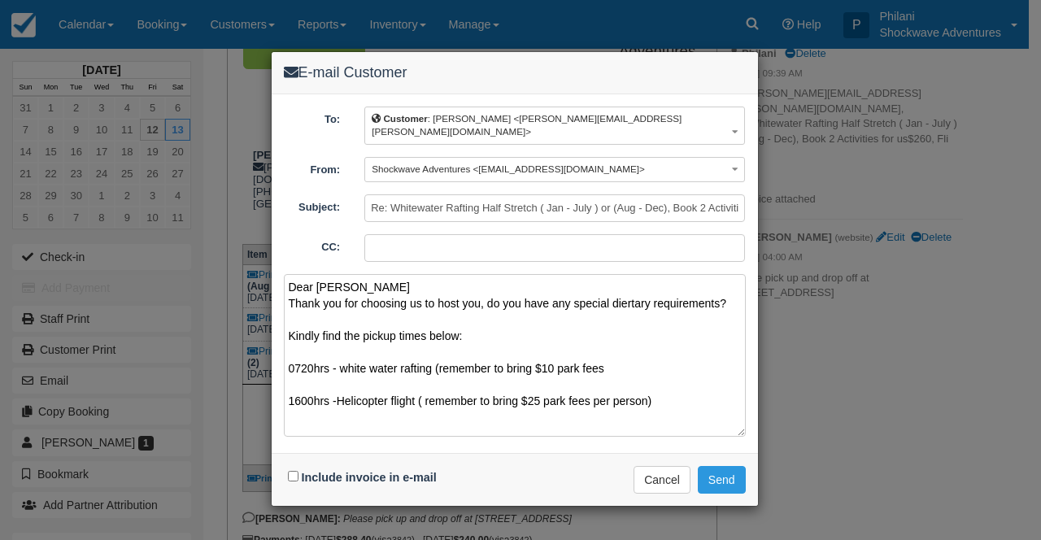
paste textarea "Inclusions Buffet lunch included Free drinks included Free hotel pickup and dro…"
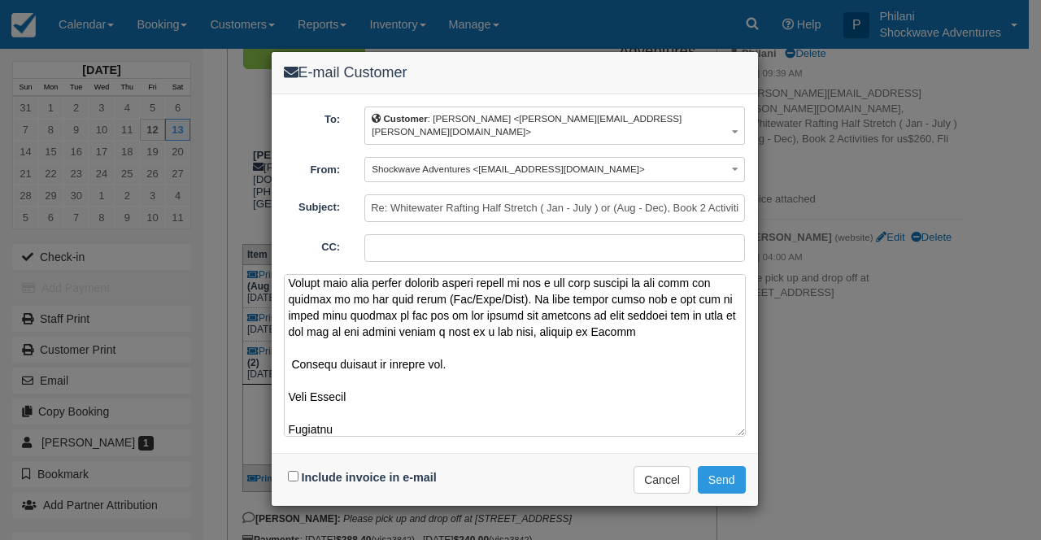
scroll to position [882, 0]
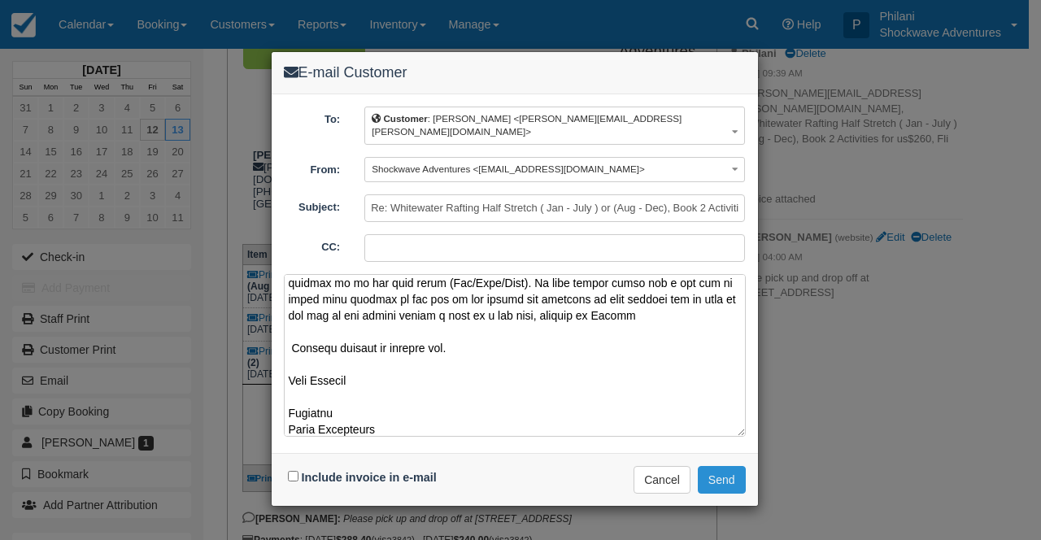
type textarea "Dear [PERSON_NAME] Thank you for choosing us to host you, do you have any speci…"
click at [715, 466] on button "Send" at bounding box center [722, 480] width 48 height 28
click at [721, 473] on button "Send" at bounding box center [722, 480] width 48 height 28
click at [726, 466] on button "Send" at bounding box center [722, 480] width 48 height 28
click at [728, 472] on button "Send" at bounding box center [722, 480] width 48 height 28
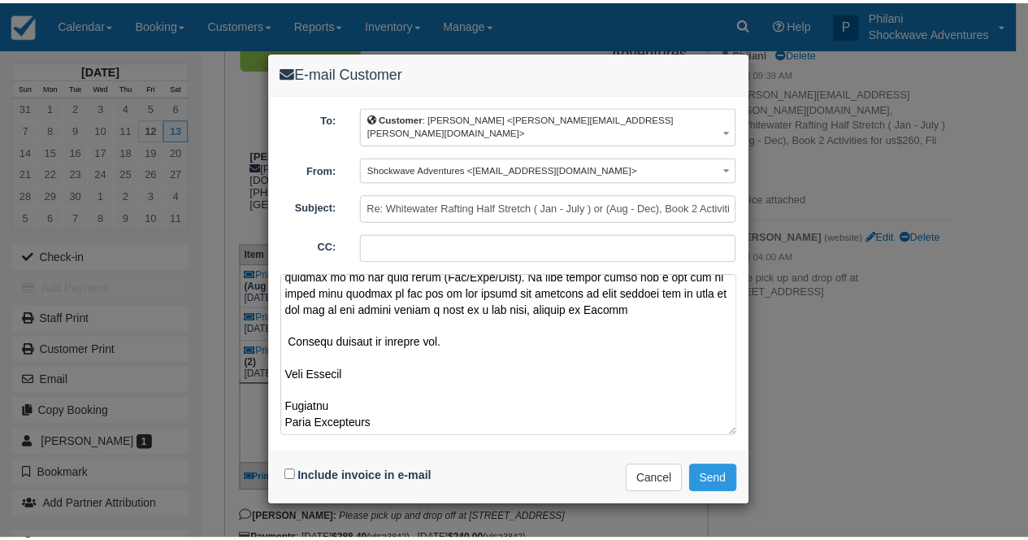
scroll to position [920, 0]
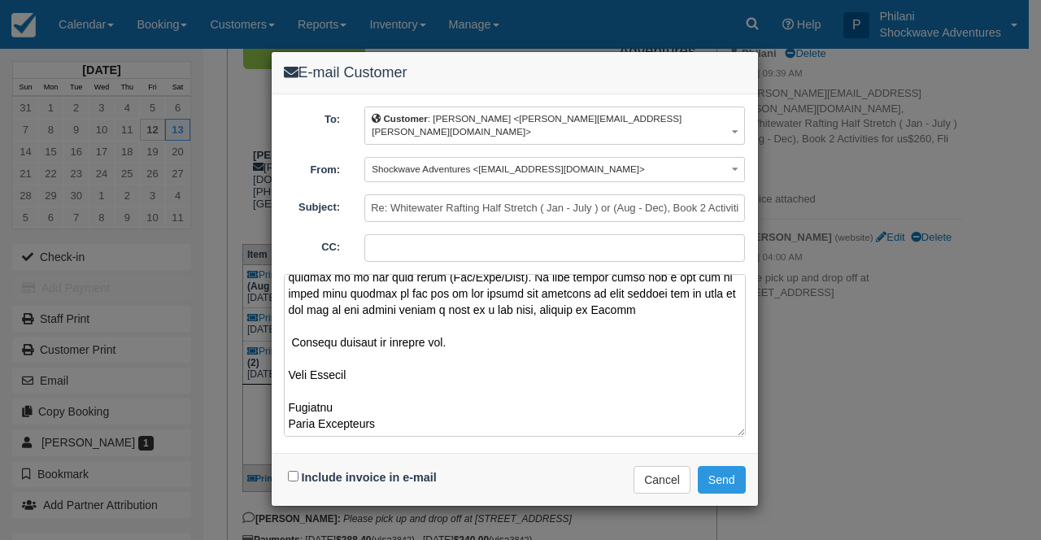
drag, startPoint x: 291, startPoint y: 271, endPoint x: 485, endPoint y: 434, distance: 253.9
click at [485, 434] on textarea at bounding box center [515, 355] width 462 height 163
click at [944, 434] on div "E-mail Customer To: Customer : Seth Churchill <seth.churchill@yahoo.com> Custom…" at bounding box center [520, 270] width 1041 height 540
click at [678, 466] on button "Cancel" at bounding box center [661, 480] width 57 height 28
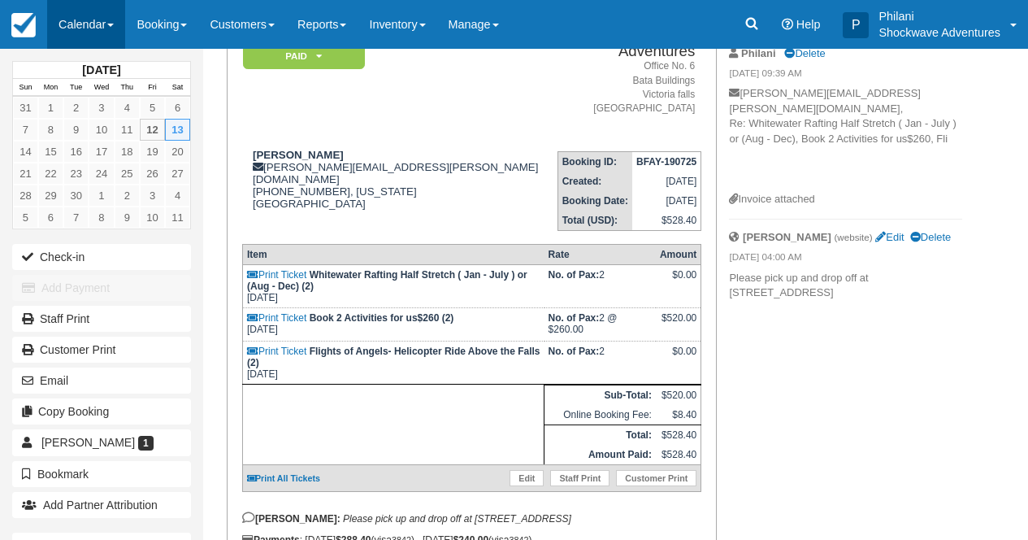
click at [94, 29] on link "Calendar" at bounding box center [86, 24] width 78 height 49
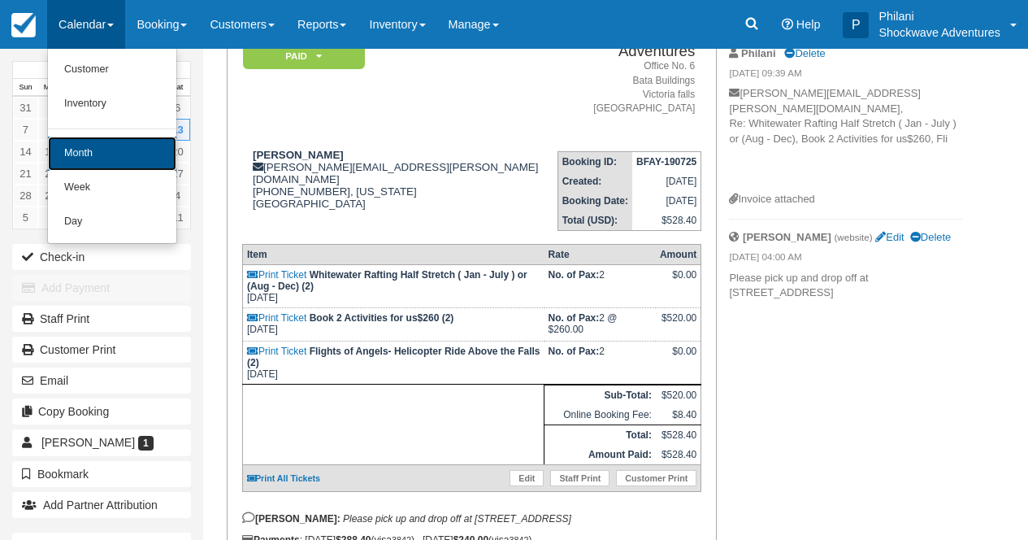
click at [99, 153] on link "Month" at bounding box center [112, 154] width 128 height 34
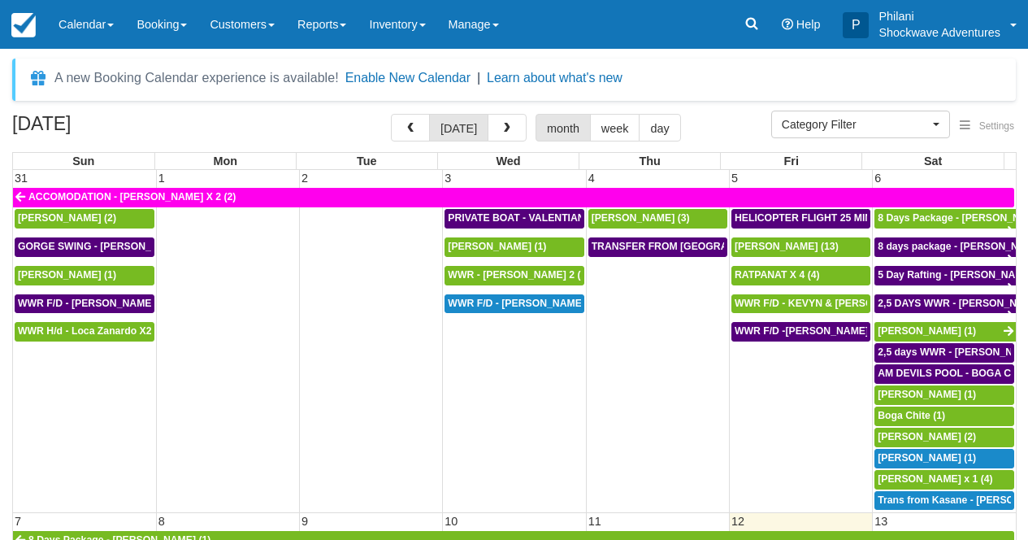
select select
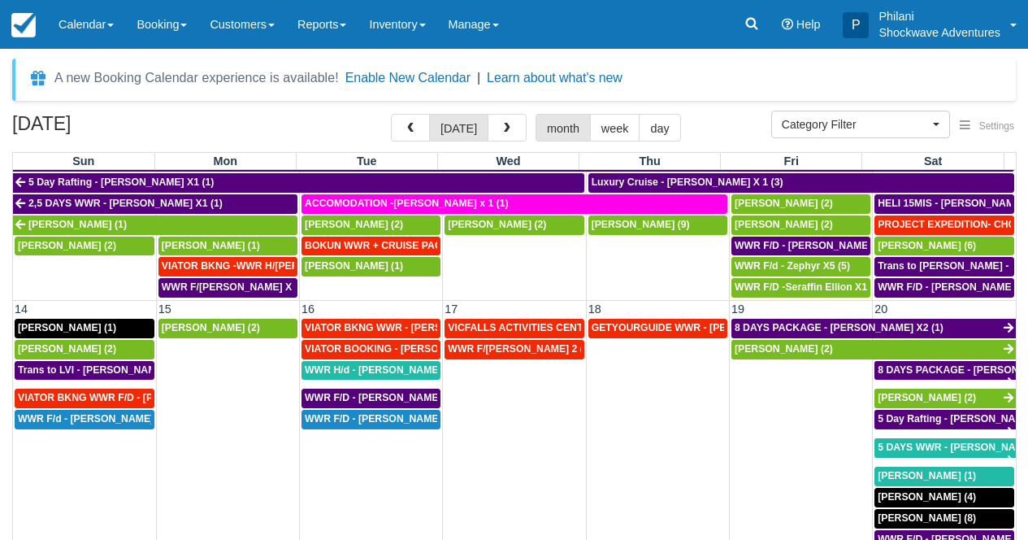
scroll to position [395, 0]
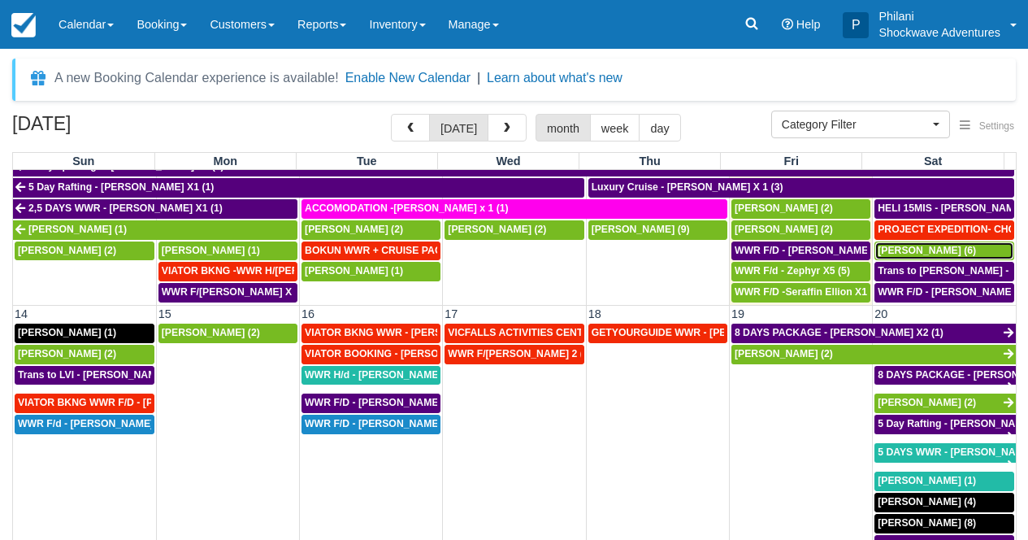
click at [925, 256] on span "[PERSON_NAME] (6)" at bounding box center [927, 250] width 98 height 11
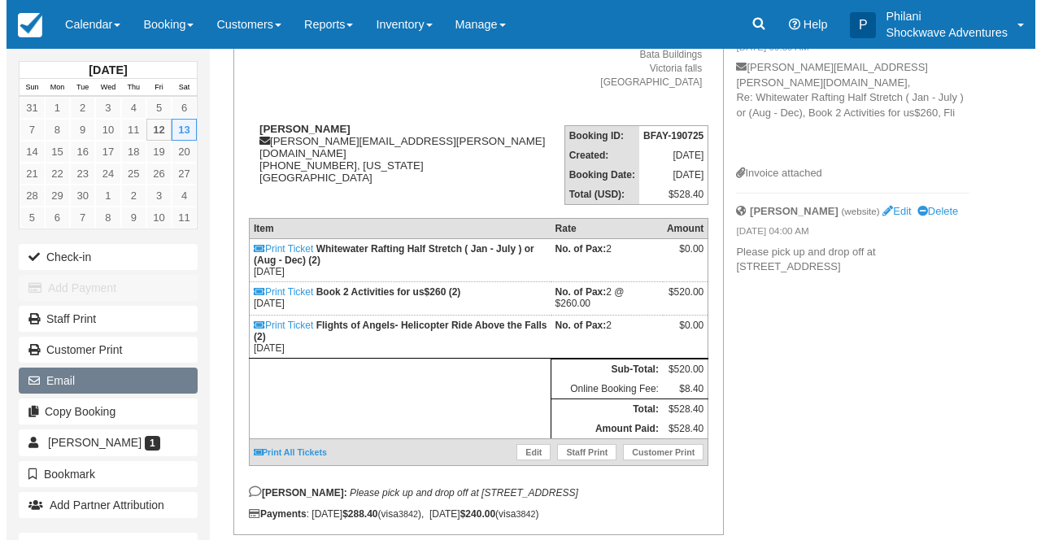
scroll to position [182, 0]
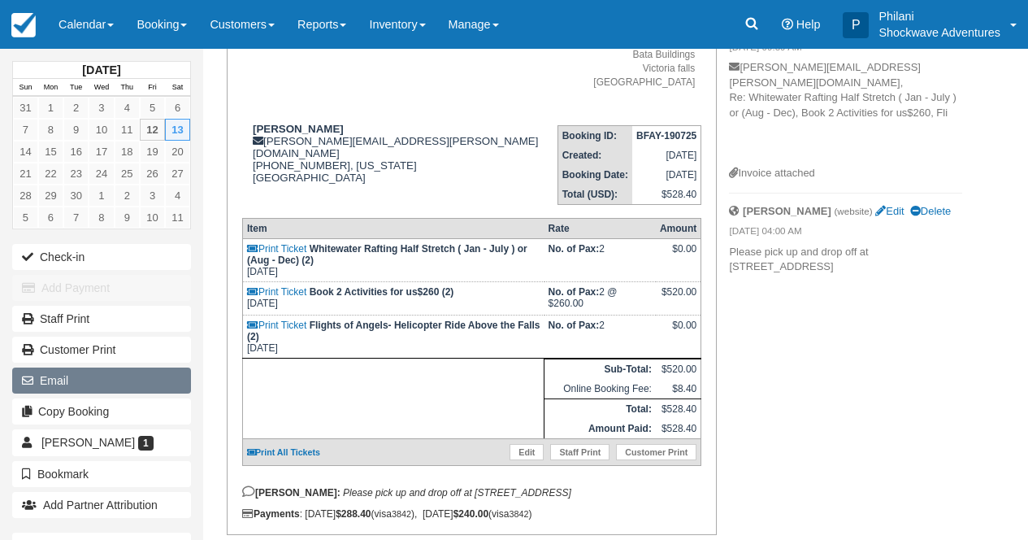
click at [77, 386] on button "Email" at bounding box center [101, 380] width 179 height 26
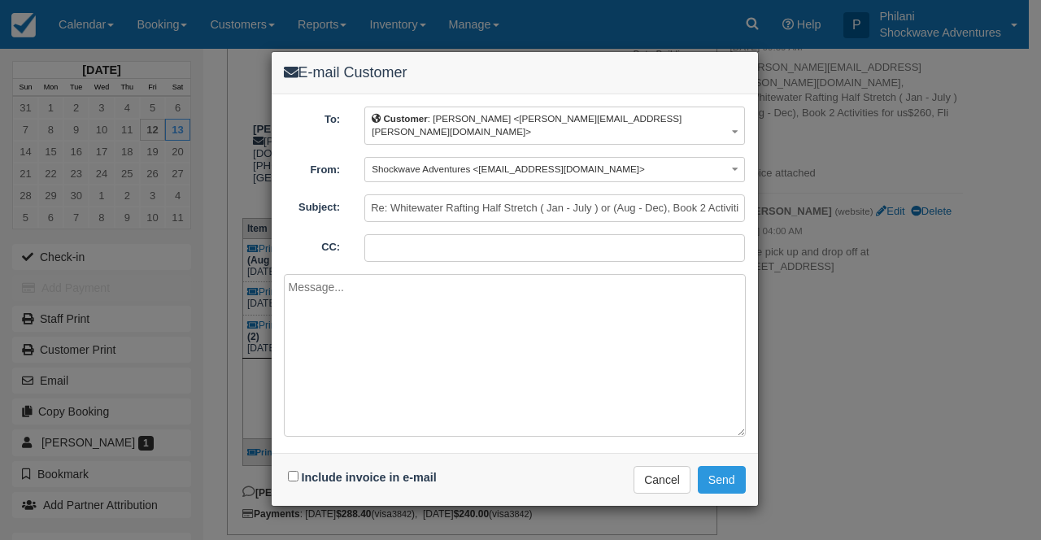
click at [301, 275] on textarea at bounding box center [515, 355] width 462 height 163
paste textarea "Dear Seth Thank you for choosing us to host you, do you have any special dierta…"
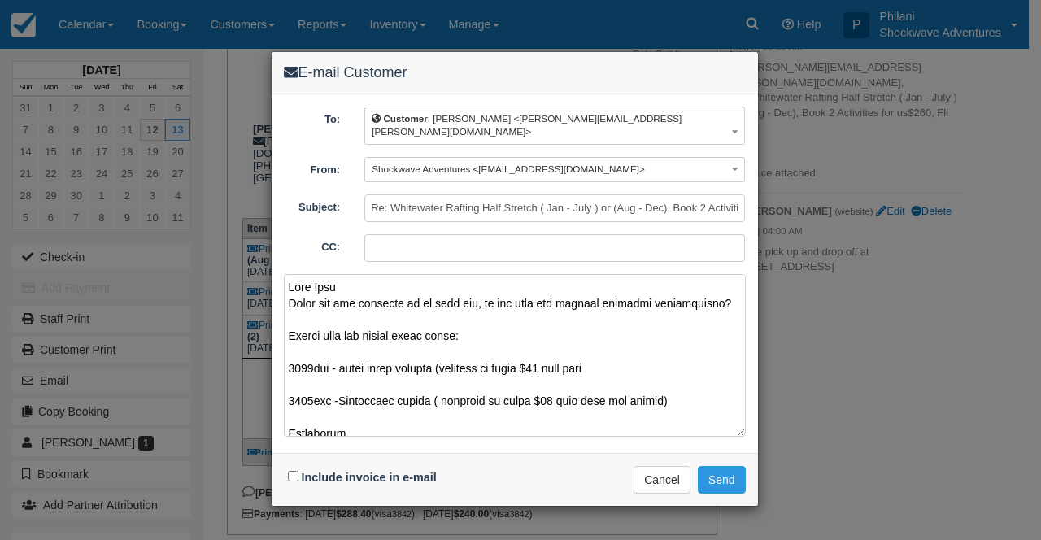
scroll to position [916, 0]
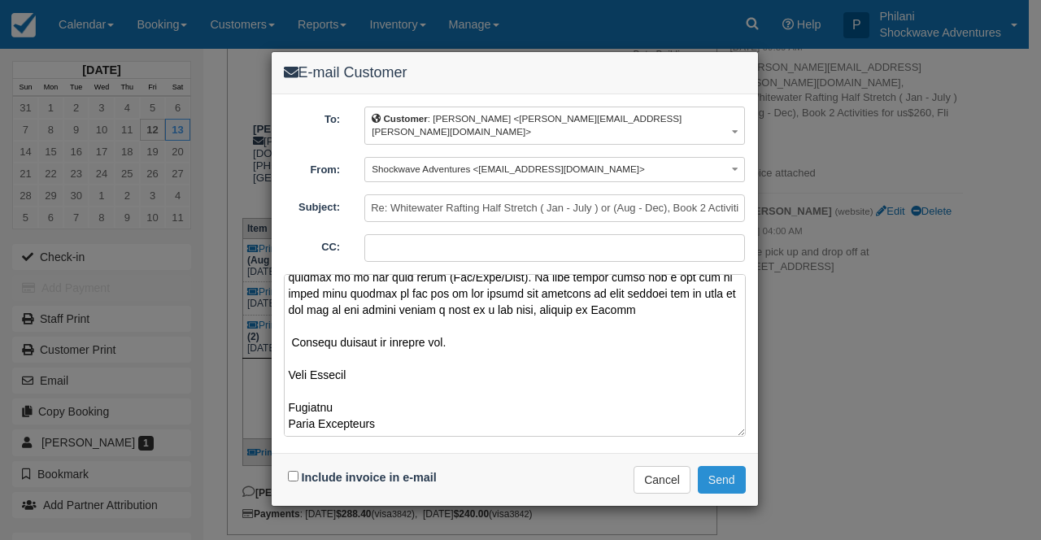
type textarea "Dear Seth Thank you for choosing us to host you, do you have any special dierta…"
click at [710, 466] on button "Send" at bounding box center [722, 480] width 48 height 28
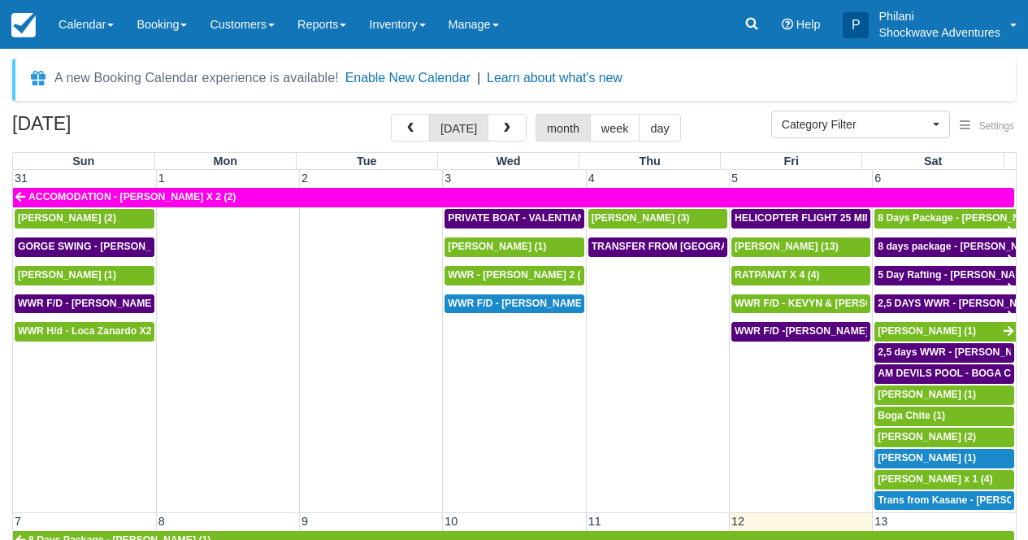
select select
click at [413, 128] on span "button" at bounding box center [410, 128] width 11 height 11
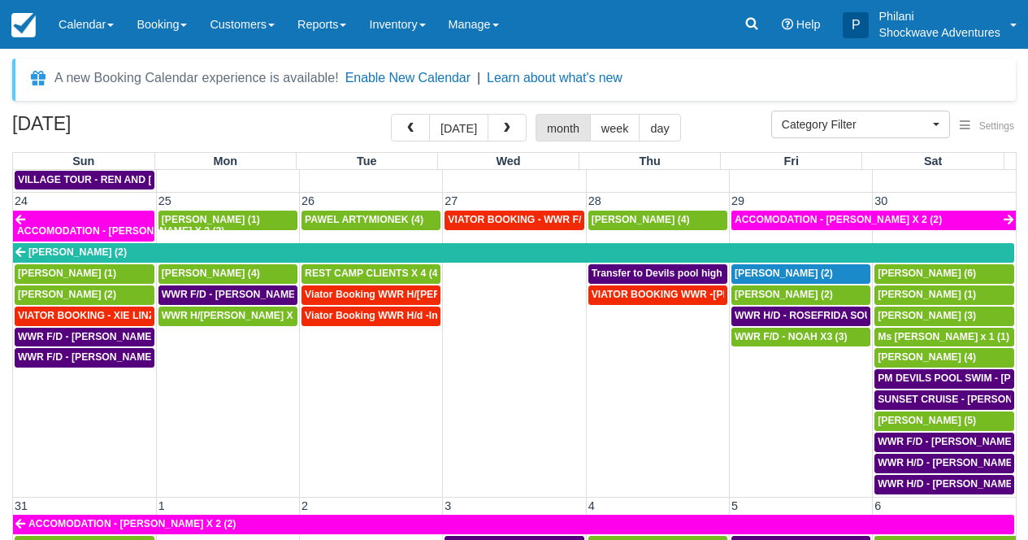
scroll to position [1112, 0]
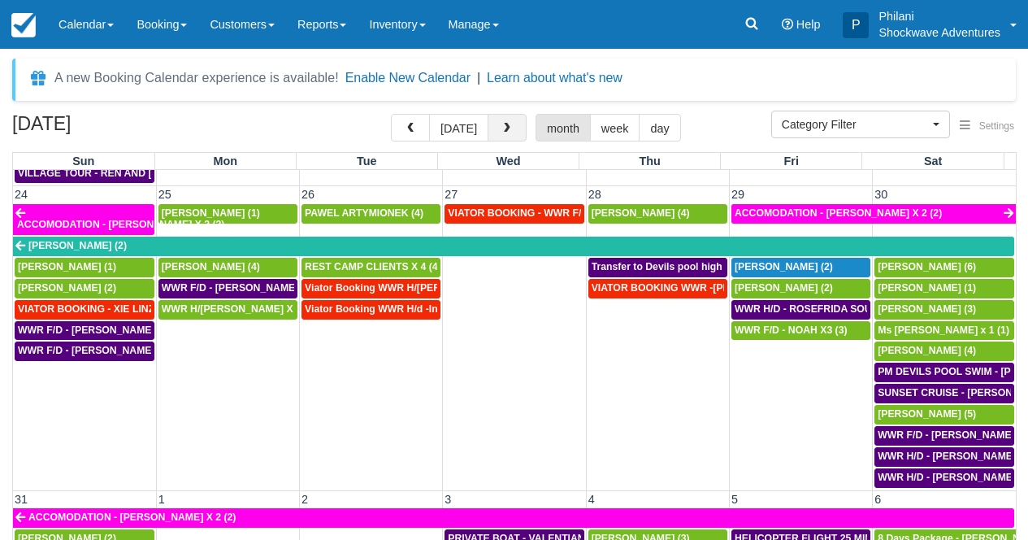
click at [506, 128] on span "button" at bounding box center [507, 128] width 11 height 11
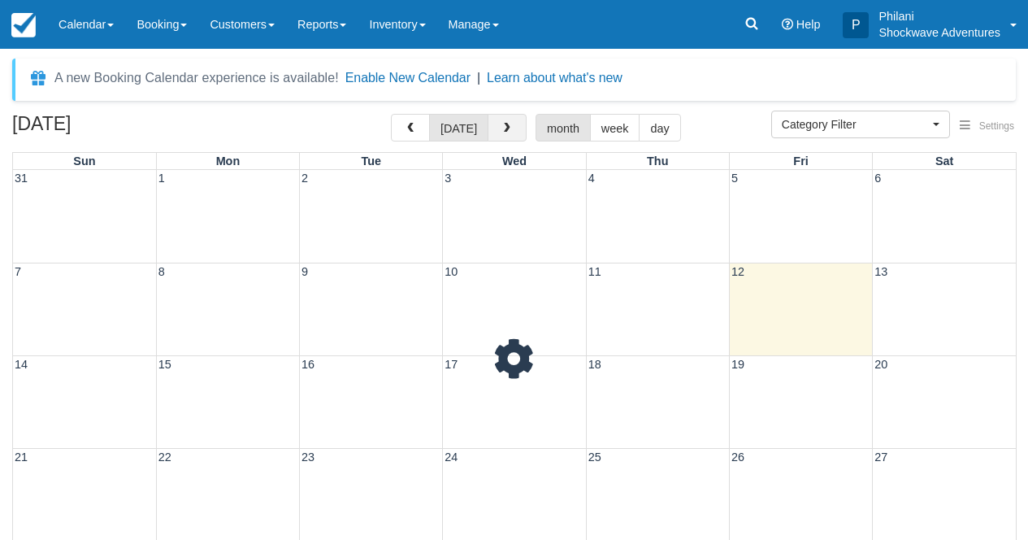
click at [506, 128] on span "button" at bounding box center [507, 128] width 11 height 11
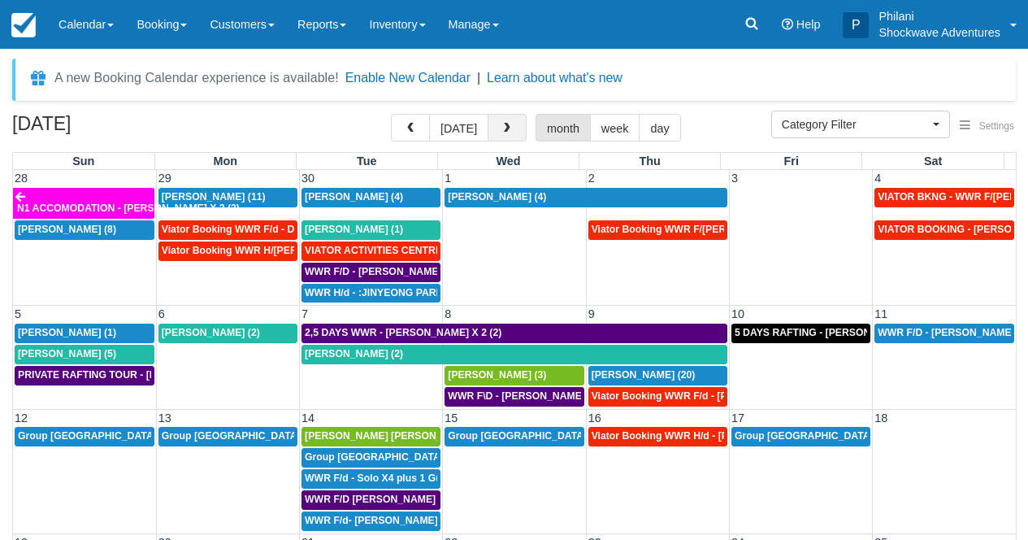
click at [507, 128] on span "button" at bounding box center [507, 128] width 11 height 11
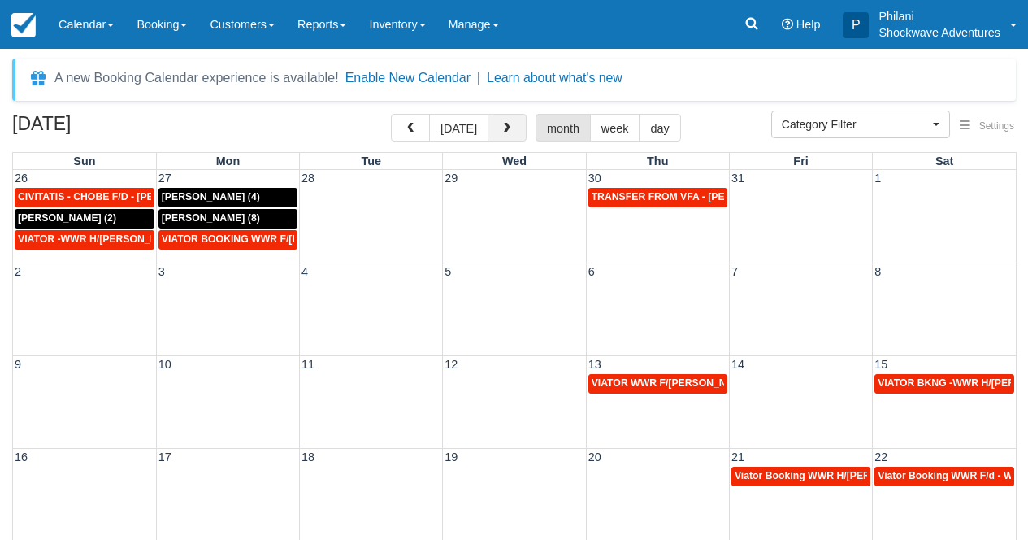
click at [507, 128] on span "button" at bounding box center [507, 128] width 11 height 11
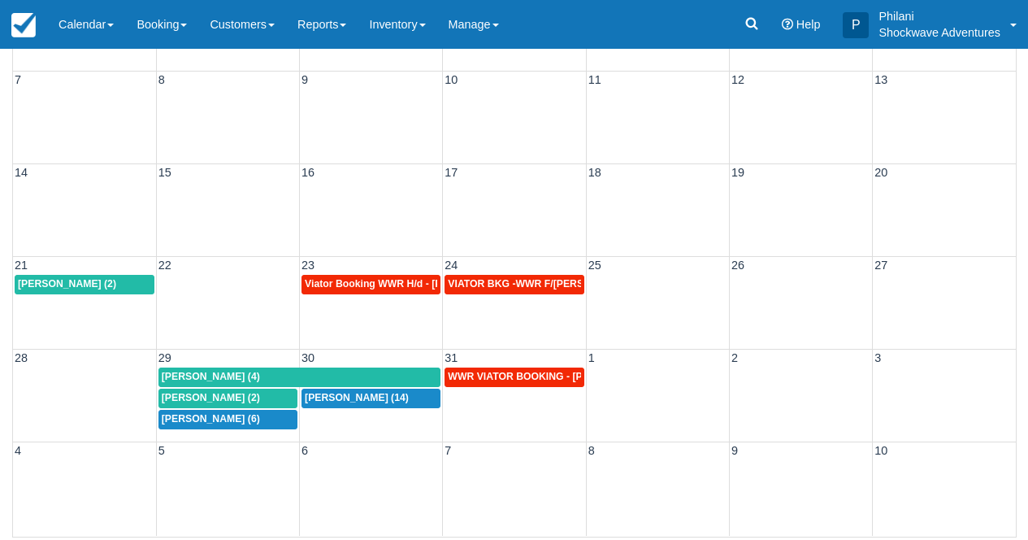
scroll to position [194, 0]
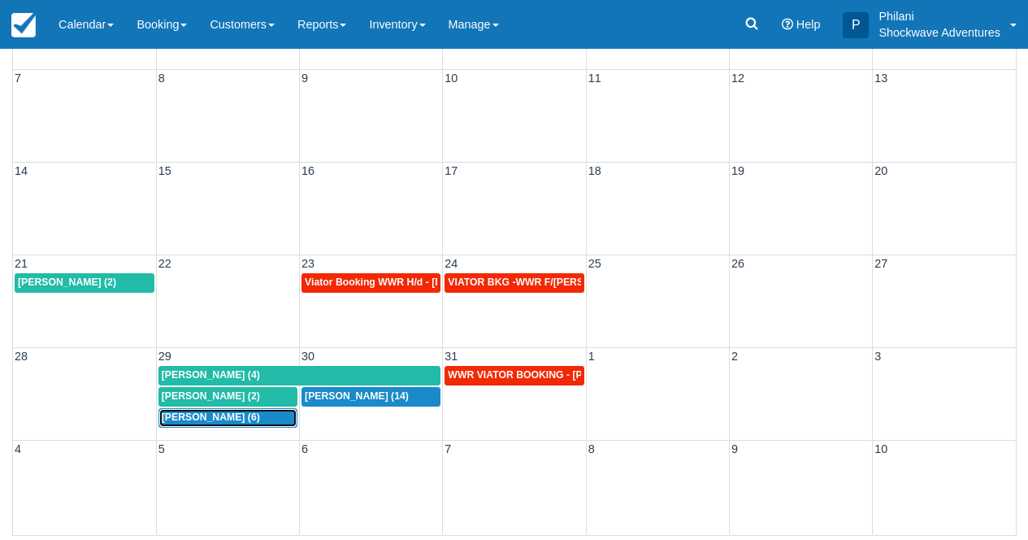
click at [236, 414] on span "[PERSON_NAME] (6)" at bounding box center [211, 416] width 98 height 11
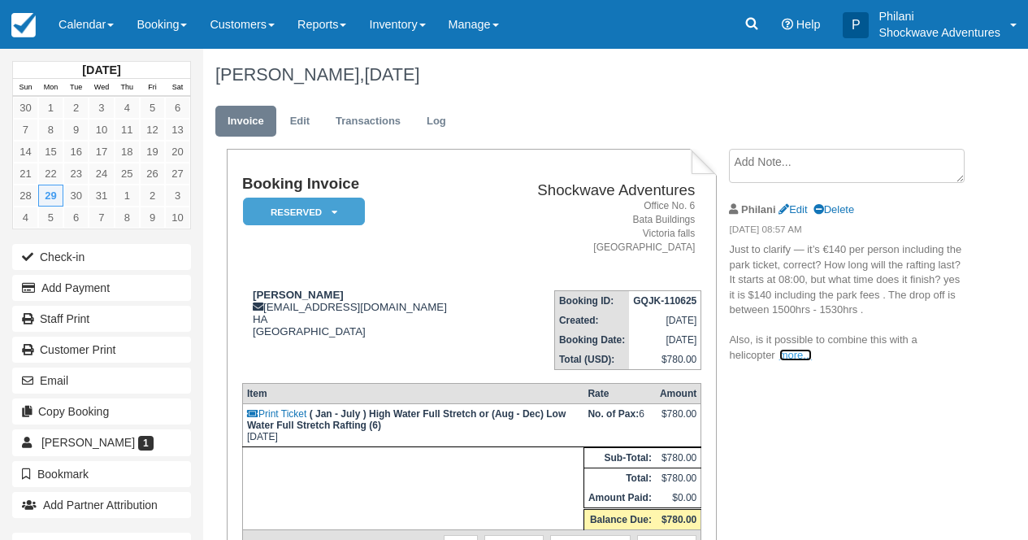
click at [796, 354] on link "more..." at bounding box center [796, 355] width 33 height 12
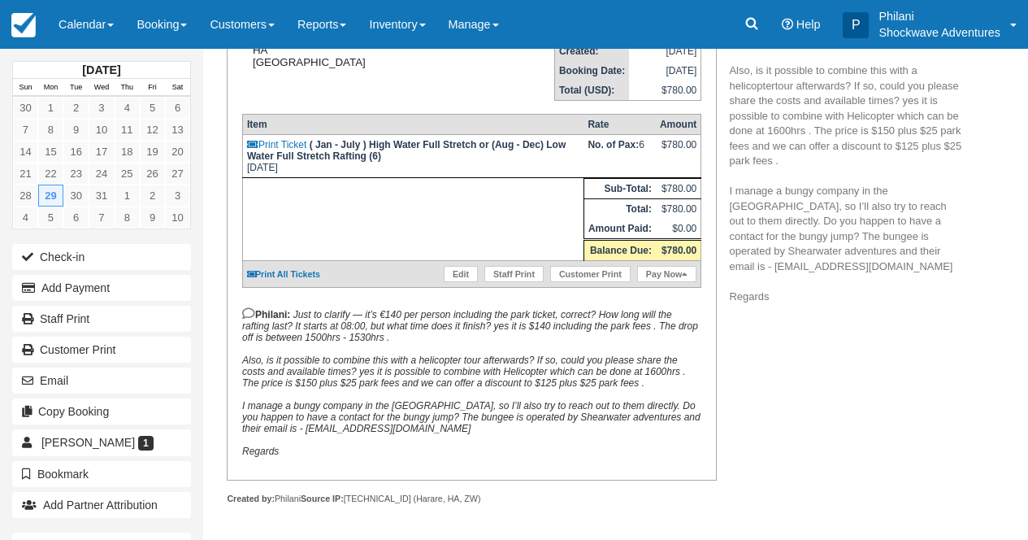
scroll to position [53, 0]
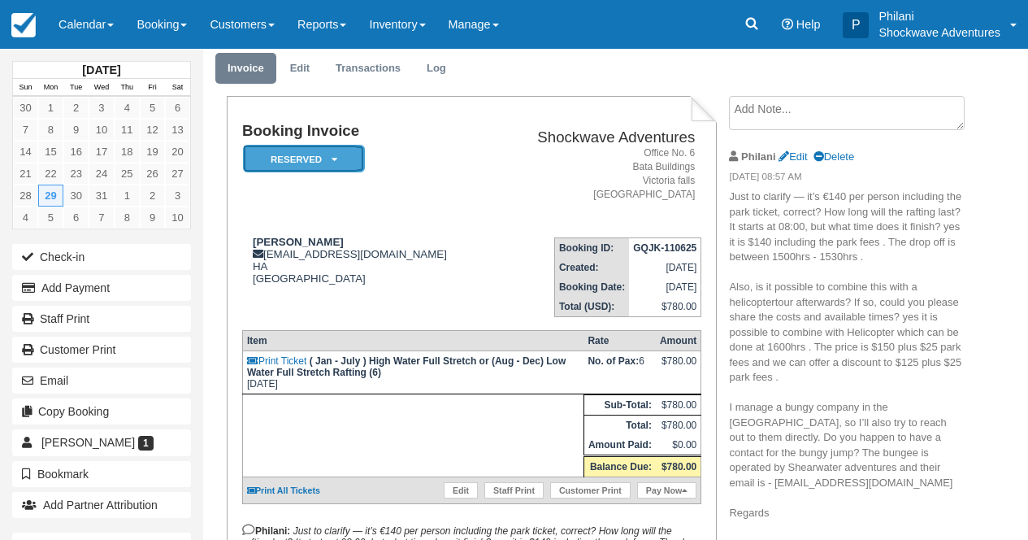
click at [328, 162] on em "Reserved" at bounding box center [304, 159] width 122 height 28
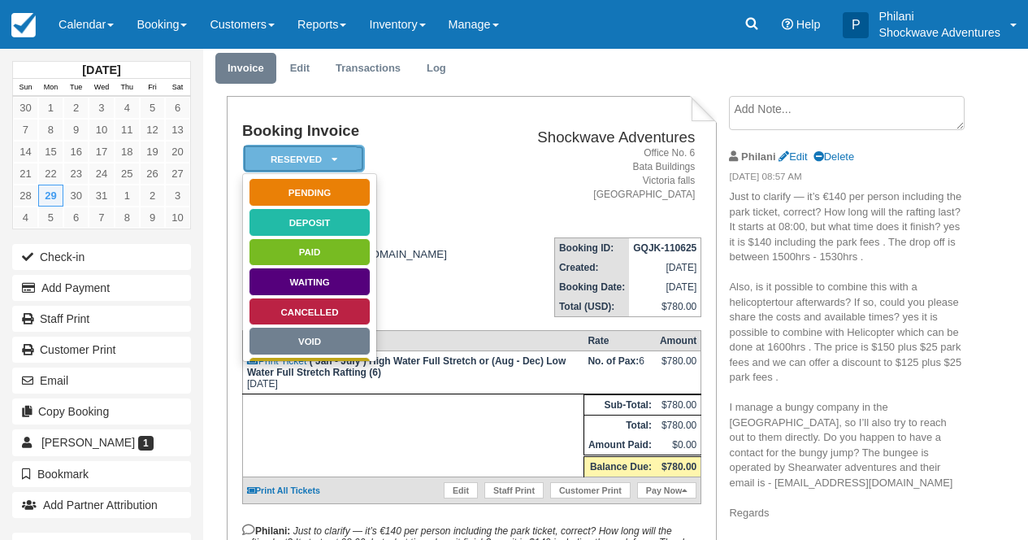
scroll to position [0, 0]
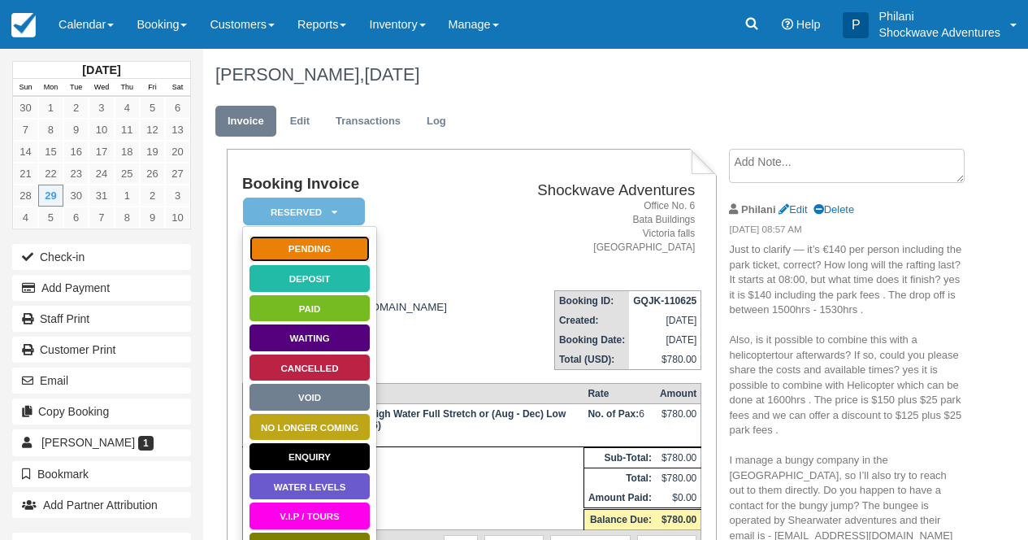
click at [325, 257] on link "Pending" at bounding box center [310, 249] width 122 height 28
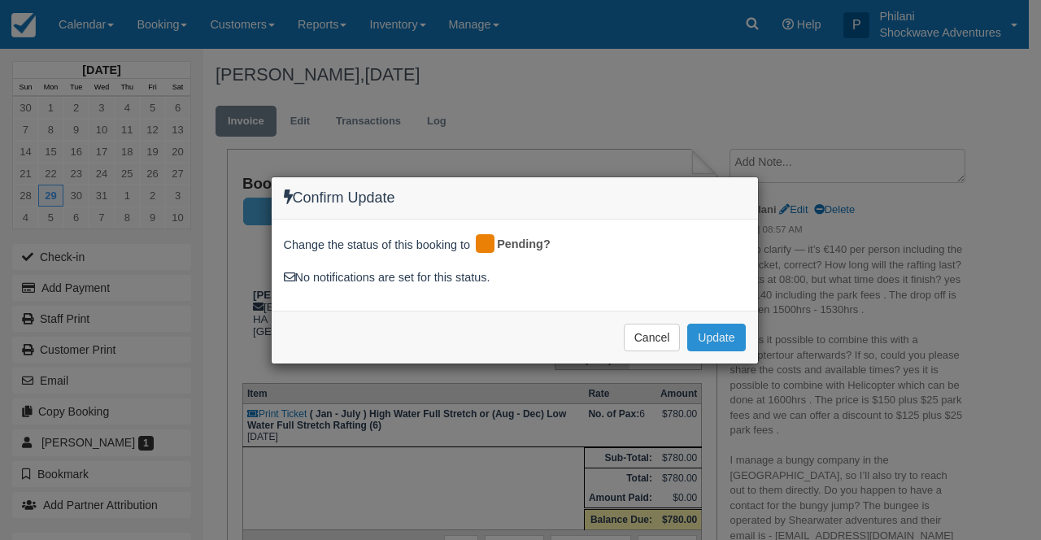
click at [720, 345] on button "Update" at bounding box center [716, 338] width 58 height 28
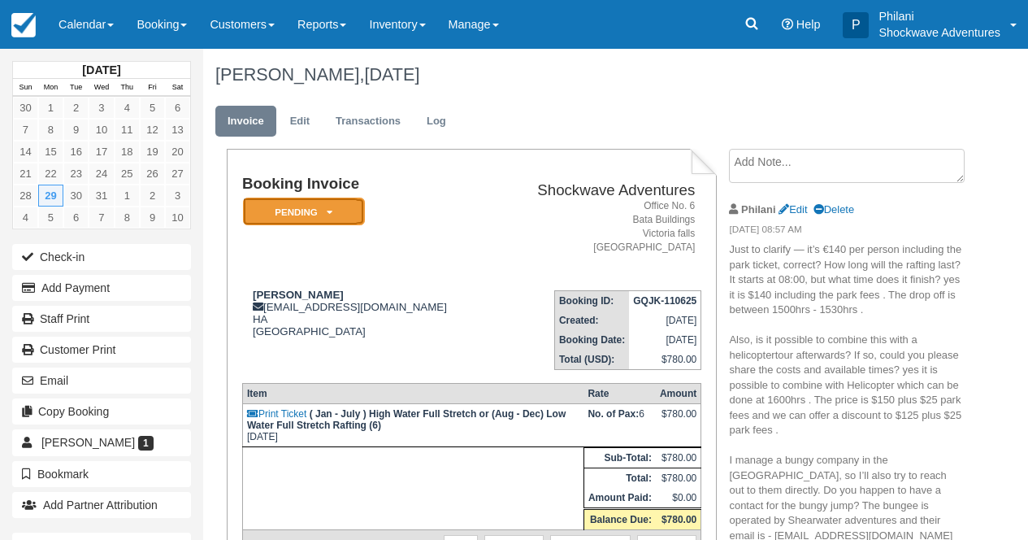
click at [324, 211] on em "Pending" at bounding box center [304, 212] width 122 height 28
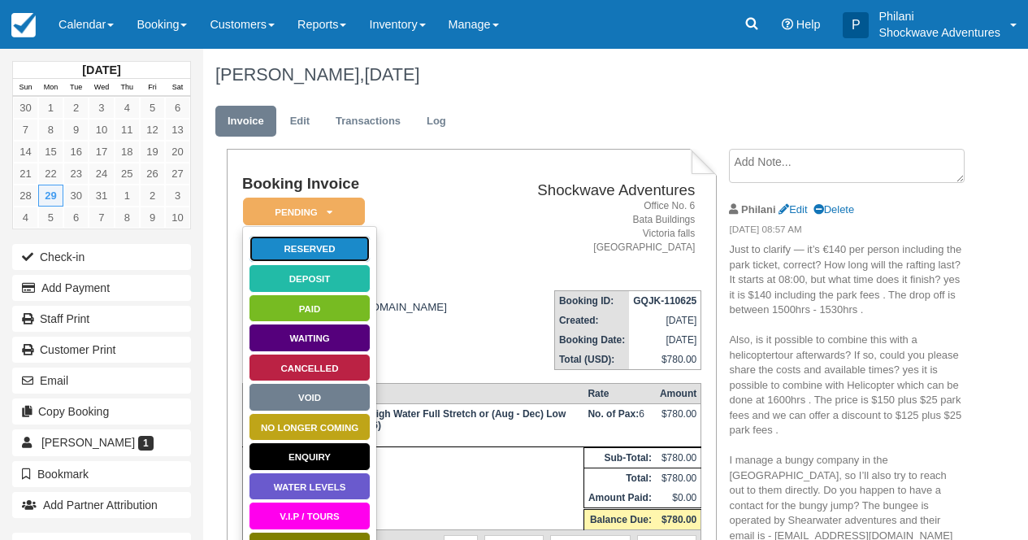
click at [306, 252] on link "Reserved" at bounding box center [310, 249] width 122 height 28
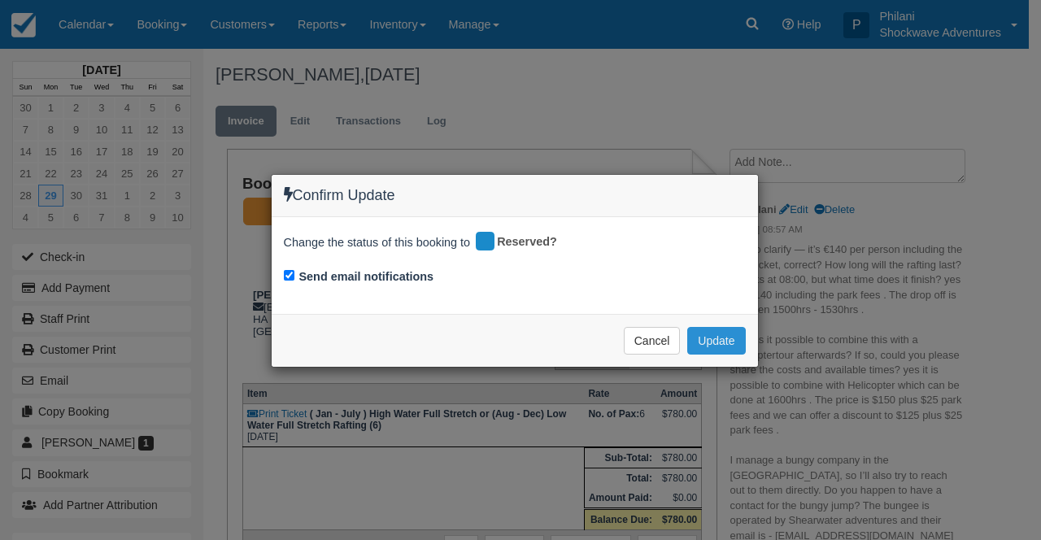
click at [725, 347] on button "Update" at bounding box center [716, 341] width 58 height 28
